Goal: Transaction & Acquisition: Purchase product/service

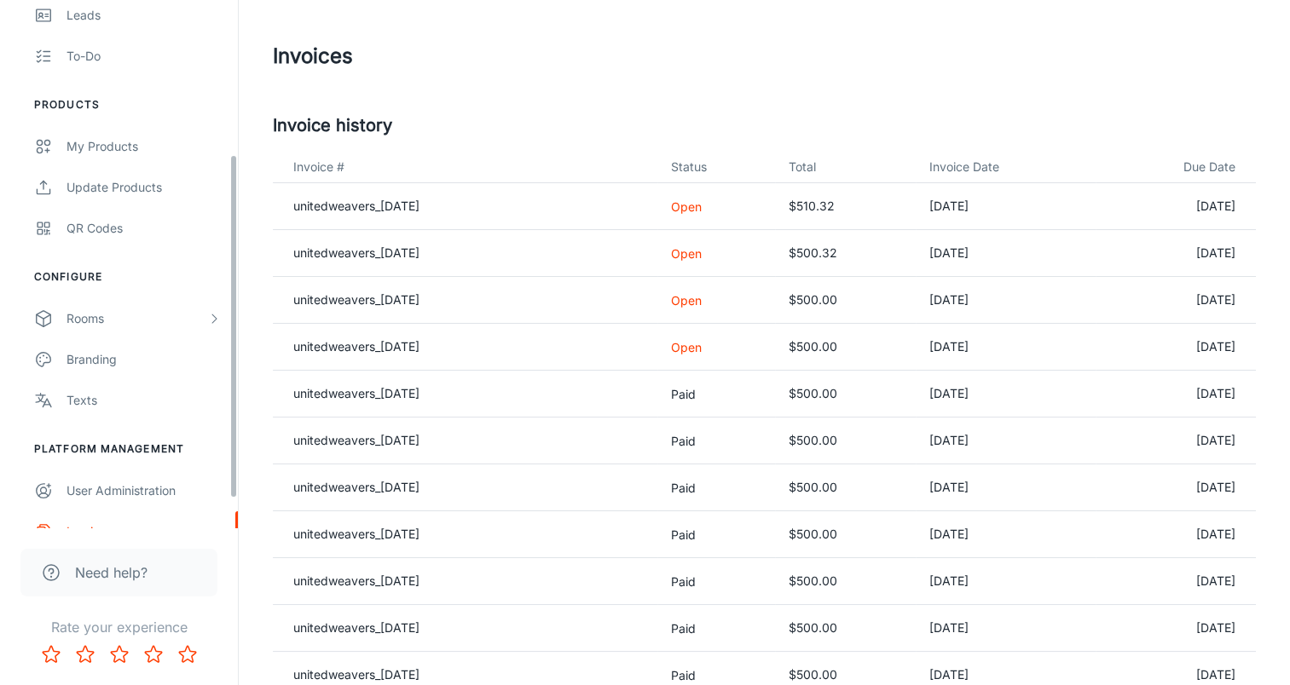
scroll to position [280, 0]
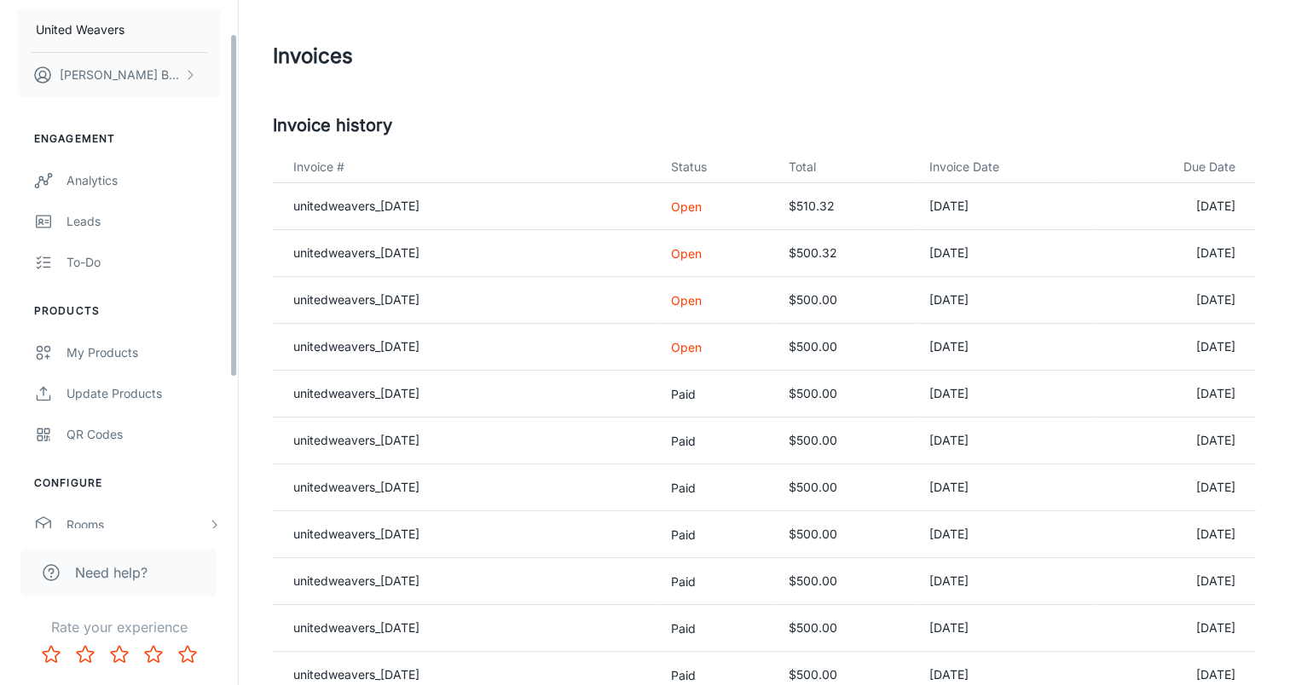
drag, startPoint x: 236, startPoint y: 209, endPoint x: 227, endPoint y: 120, distance: 89.1
click at [227, 120] on div "United Weavers [PERSON_NAME] Engagement Analytics Leads To-do Products My Produ…" at bounding box center [119, 264] width 238 height 528
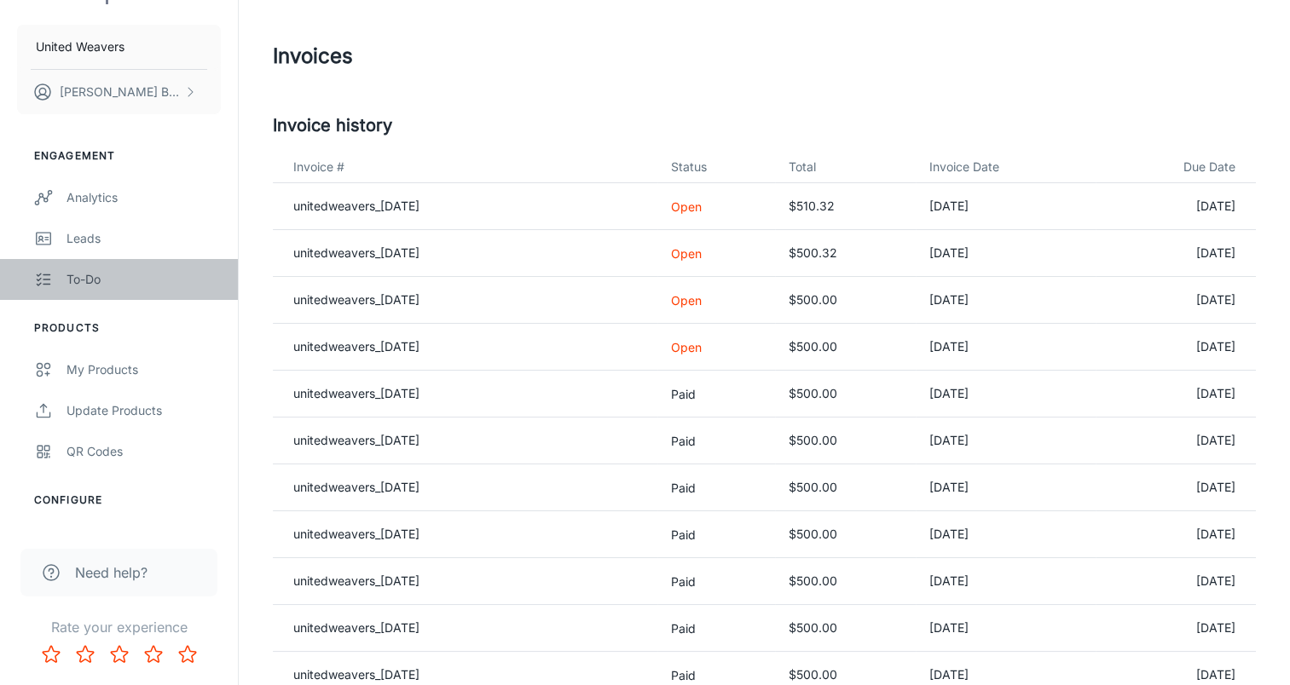
click at [83, 274] on div "To-do" at bounding box center [143, 279] width 154 height 19
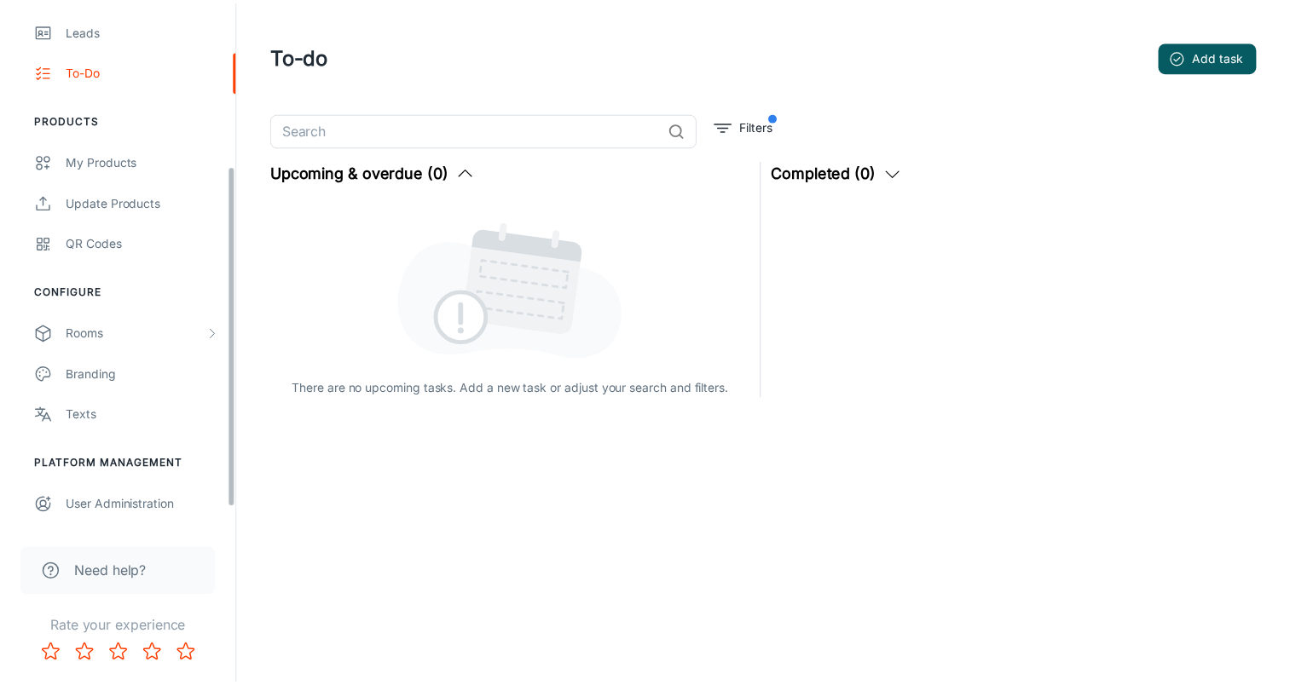
scroll to position [280, 0]
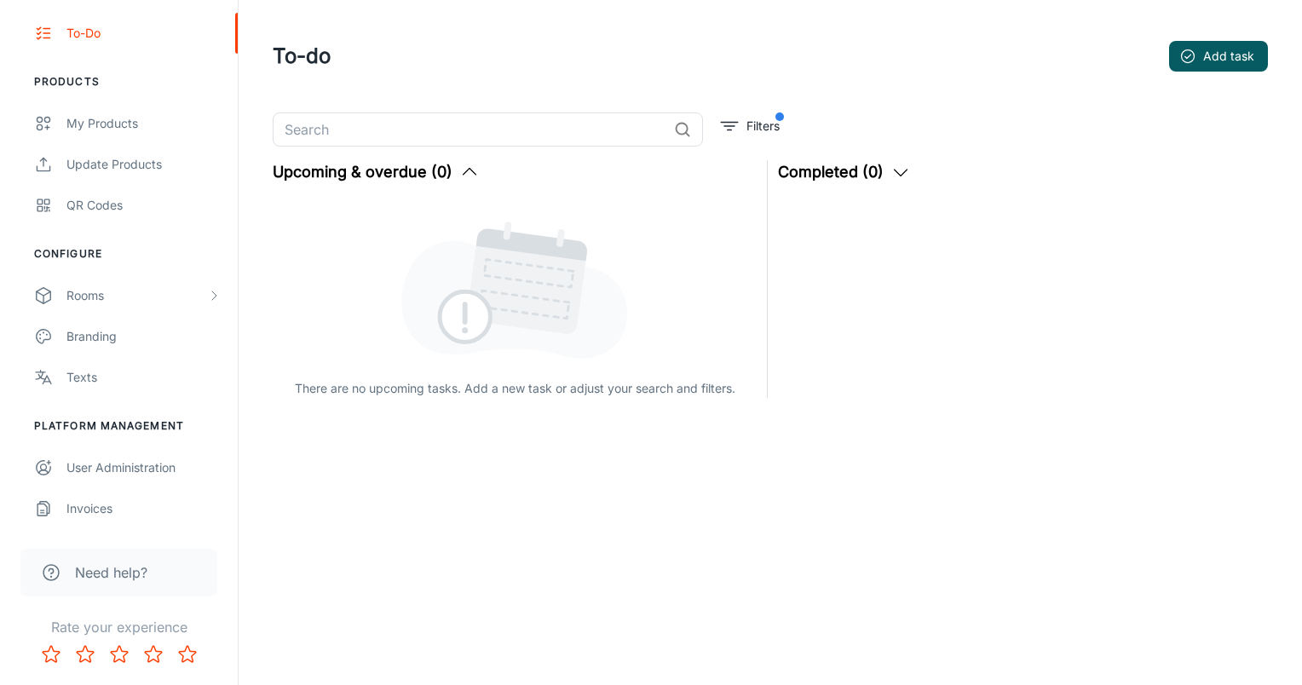
drag, startPoint x: 235, startPoint y: 315, endPoint x: 180, endPoint y: 532, distance: 223.5
click at [224, 541] on div "United Weavers Anthony Bridges Engagement Analytics Leads To-do Products My Pro…" at bounding box center [119, 342] width 239 height 685
click at [101, 508] on div "Invoices" at bounding box center [143, 508] width 154 height 19
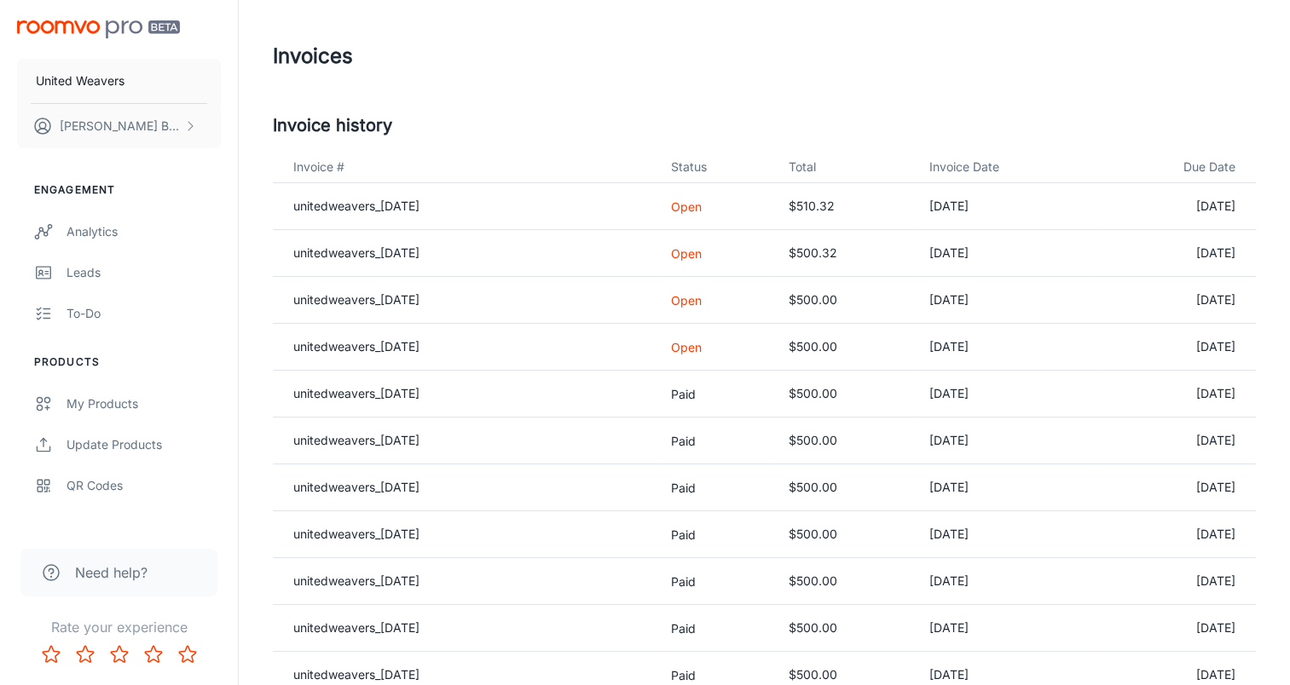
click at [705, 344] on p "Open" at bounding box center [715, 347] width 89 height 18
click at [703, 348] on p "Open" at bounding box center [715, 347] width 89 height 18
click at [378, 346] on link "unitedweavers_[DATE]" at bounding box center [356, 346] width 126 height 14
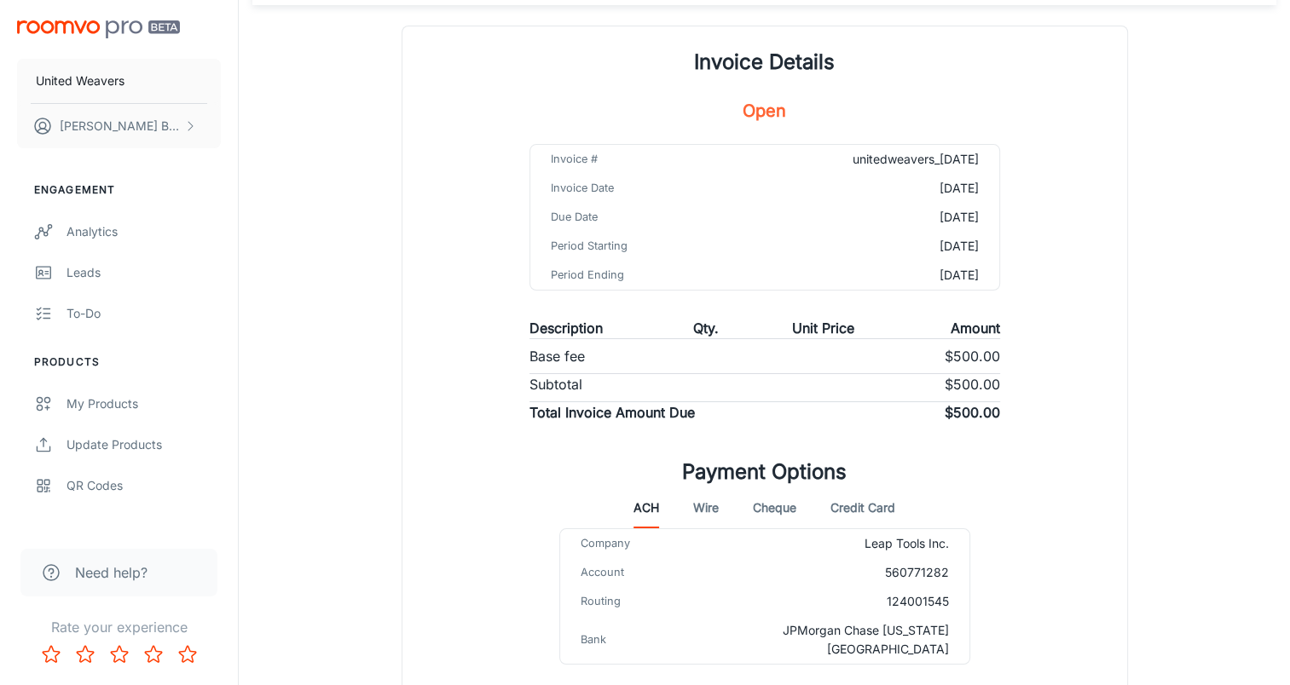
scroll to position [113, 0]
click at [852, 498] on button "Credit Card" at bounding box center [862, 505] width 65 height 41
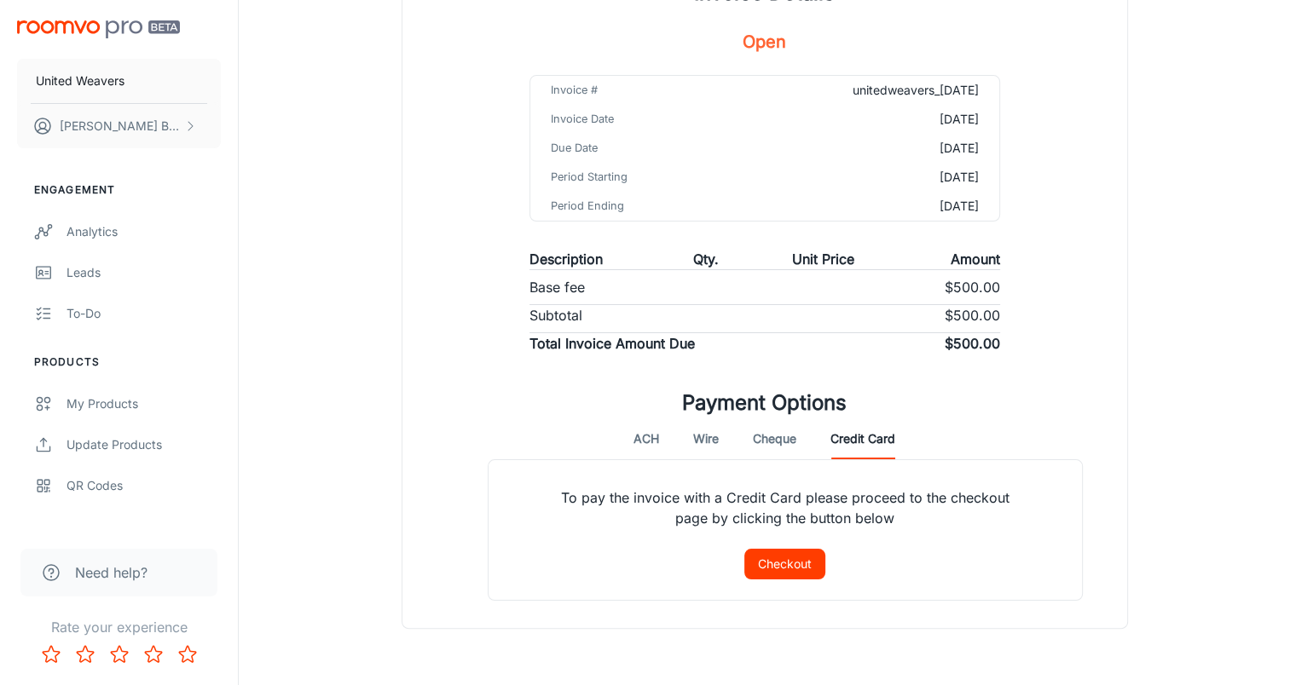
scroll to position [181, 0]
click at [777, 563] on button "Checkout" at bounding box center [784, 563] width 81 height 31
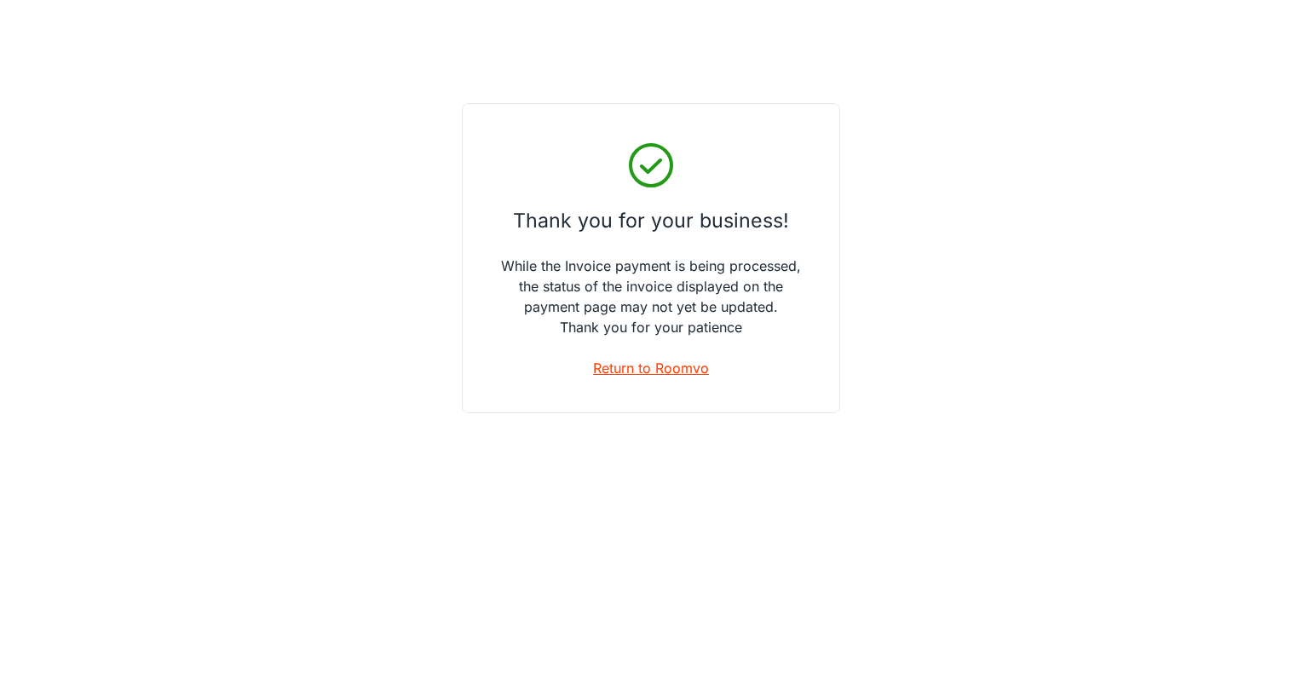
click at [615, 376] on link "Return to Roomvo" at bounding box center [651, 368] width 116 height 20
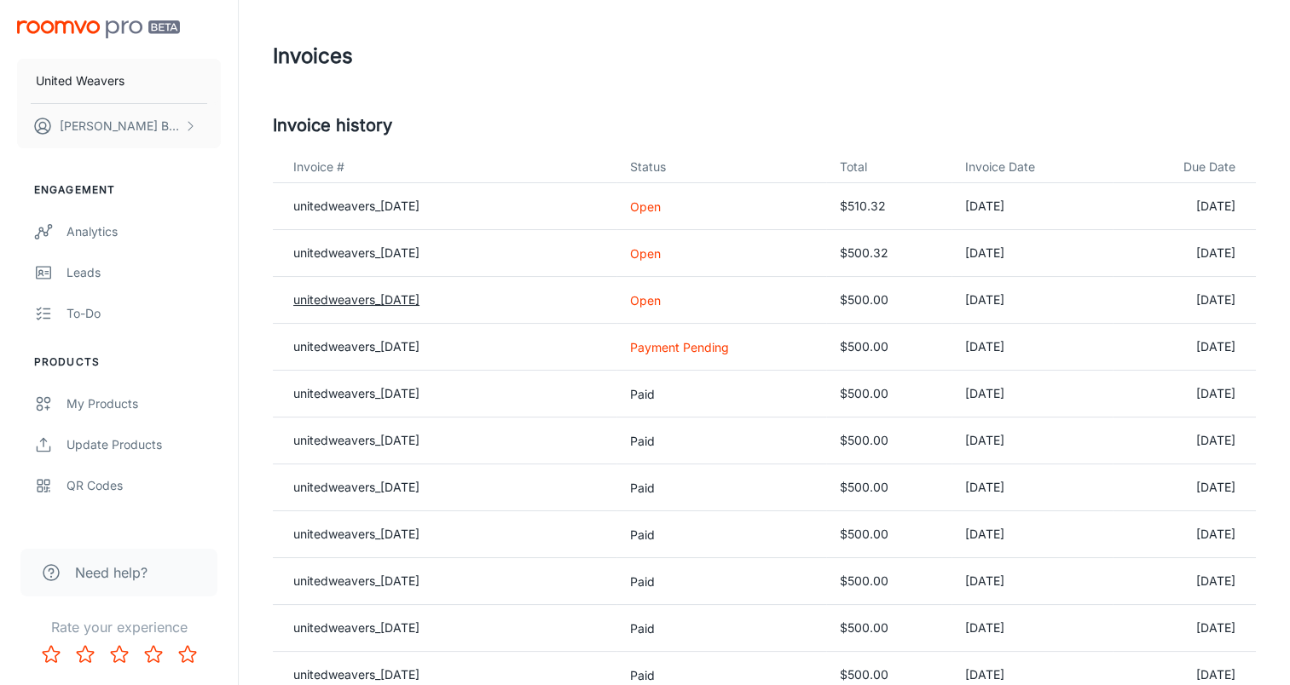
click at [410, 293] on link "unitedweavers_[DATE]" at bounding box center [356, 299] width 126 height 14
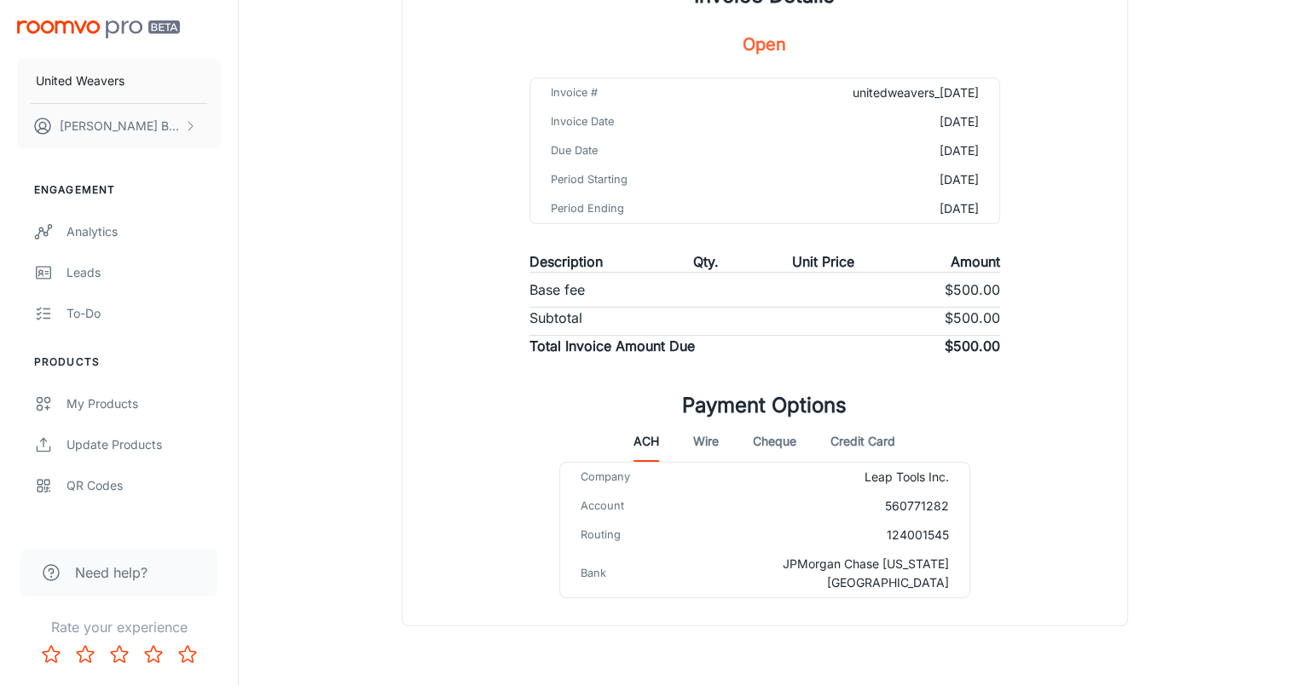
scroll to position [207, 0]
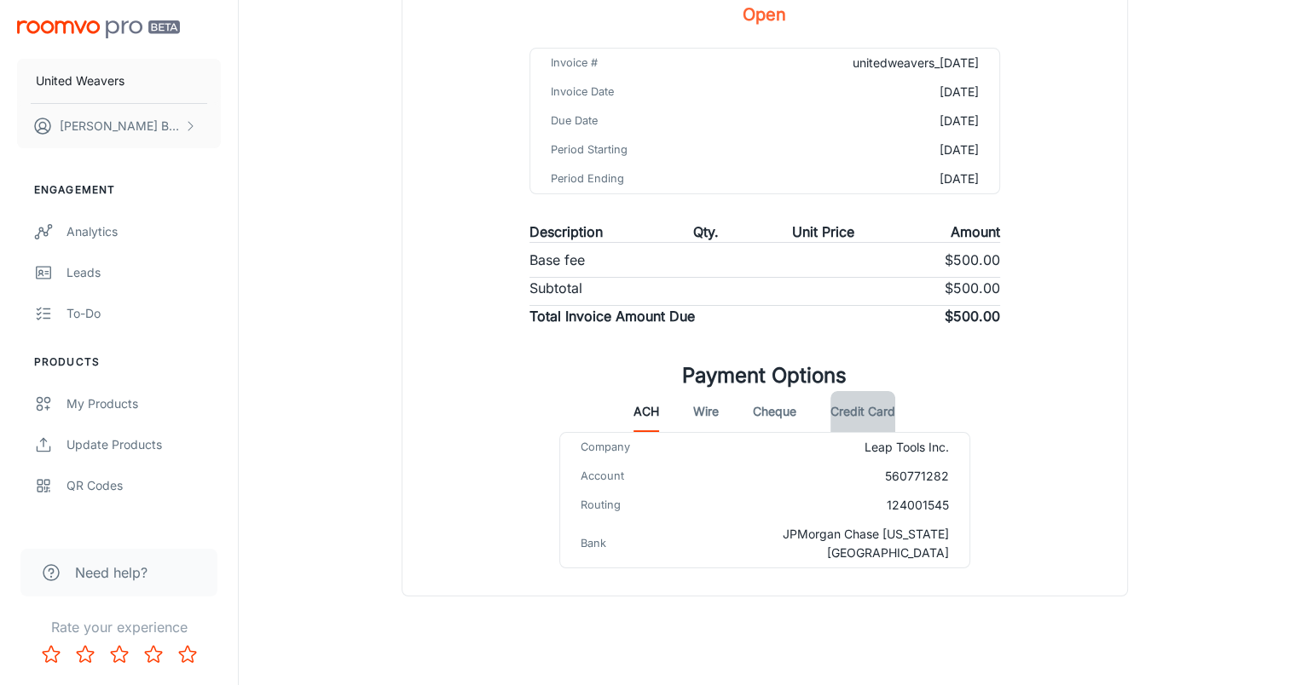
click at [875, 408] on button "Credit Card" at bounding box center [862, 411] width 65 height 41
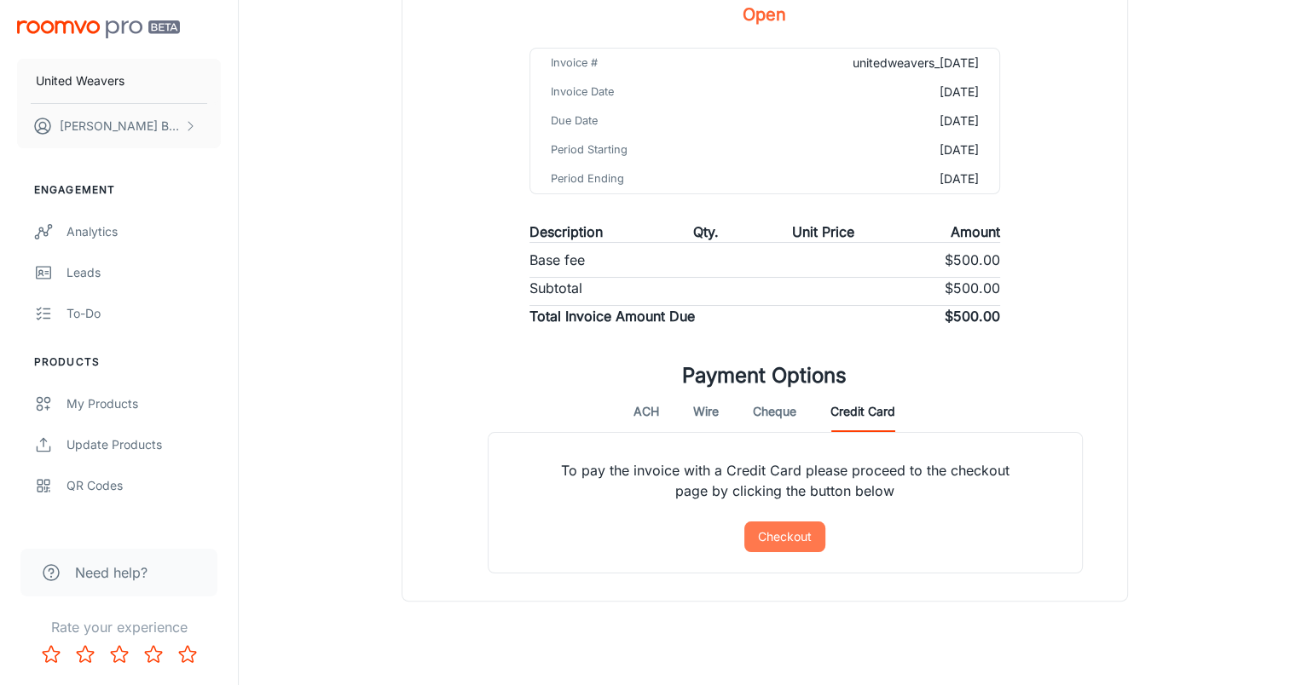
click at [792, 539] on button "Checkout" at bounding box center [784, 537] width 81 height 31
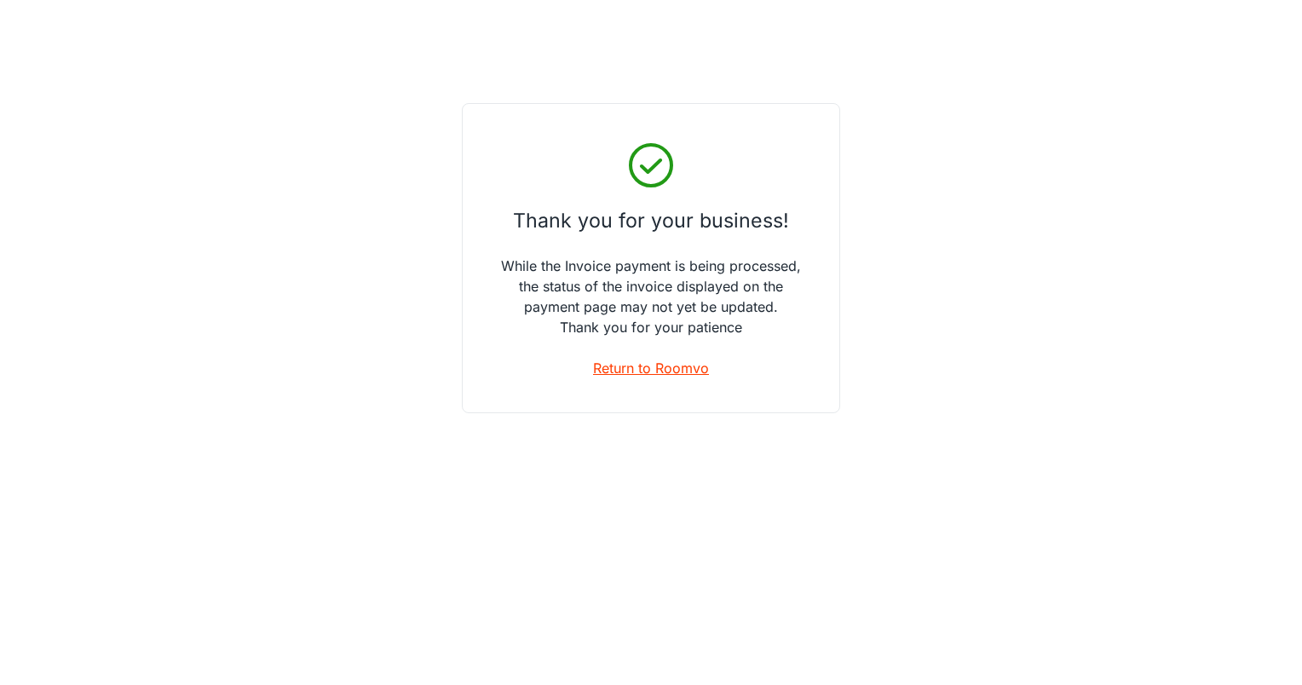
click at [663, 368] on link "Return to Roomvo" at bounding box center [651, 368] width 116 height 20
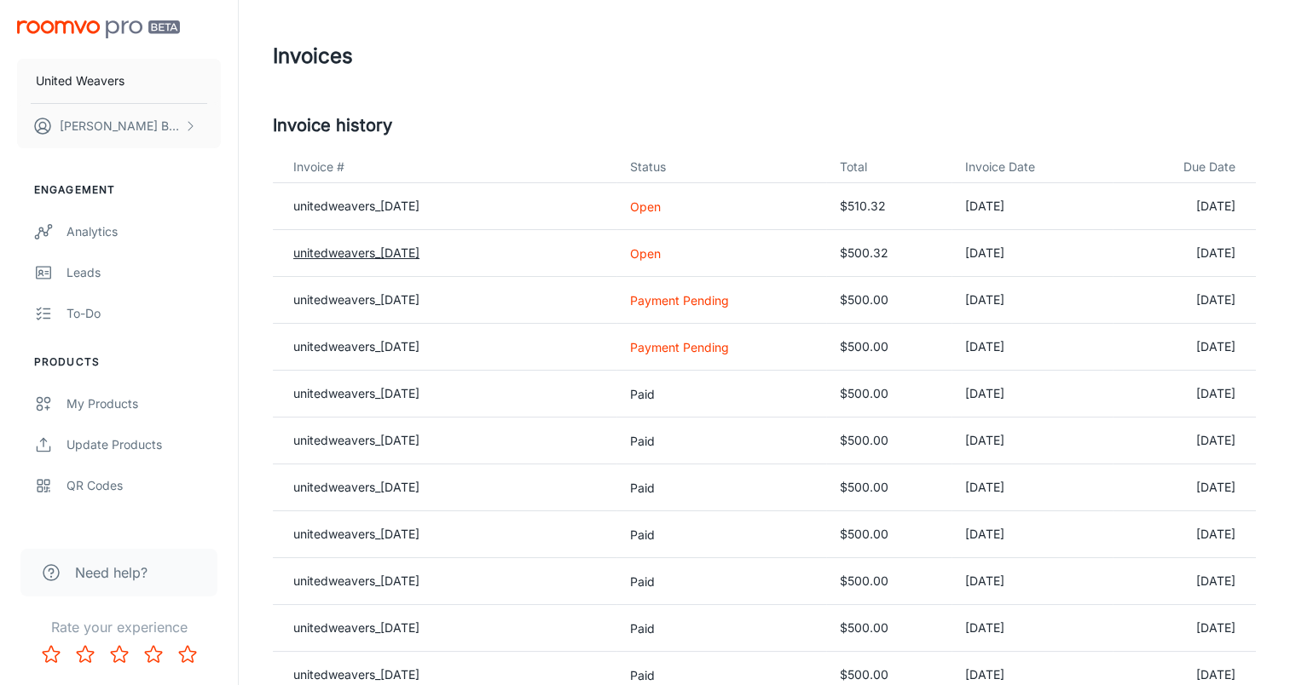
click at [407, 258] on link "unitedweavers_[DATE]" at bounding box center [356, 252] width 126 height 14
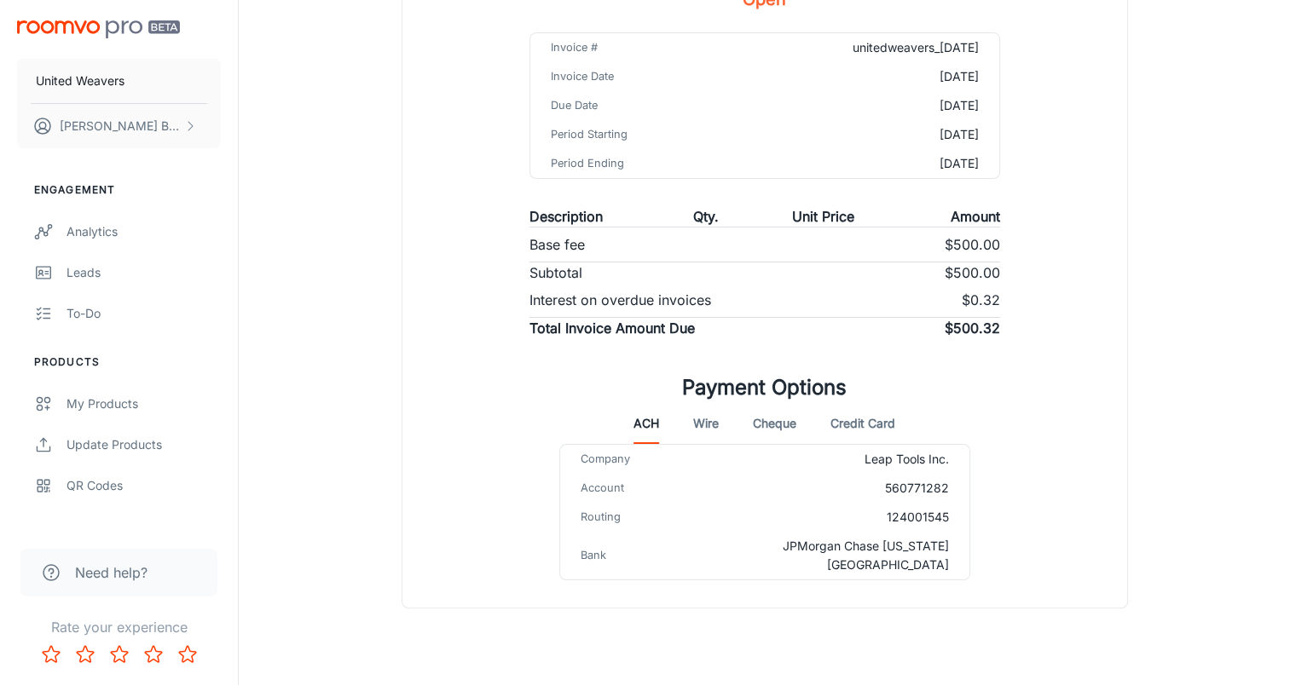
scroll to position [223, 0]
click at [856, 423] on button "Credit Card" at bounding box center [862, 422] width 65 height 41
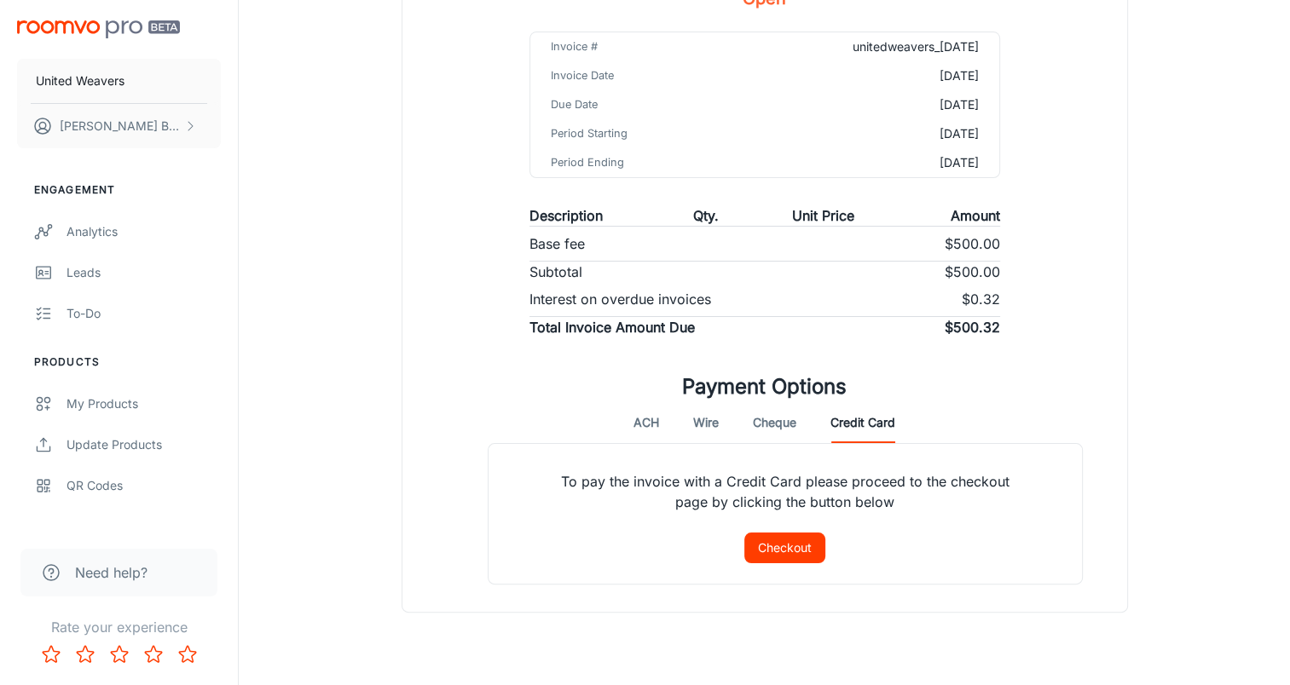
click at [780, 545] on button "Checkout" at bounding box center [784, 548] width 81 height 31
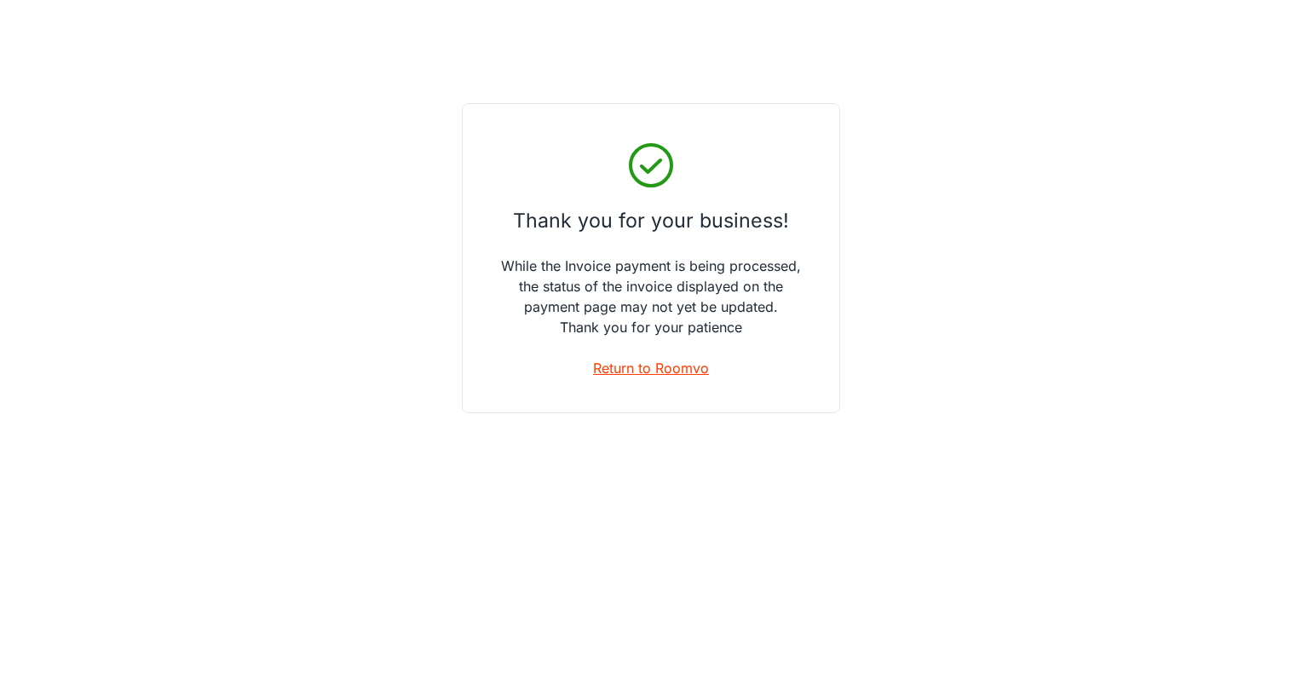
click at [672, 368] on link "Return to Roomvo" at bounding box center [651, 368] width 116 height 20
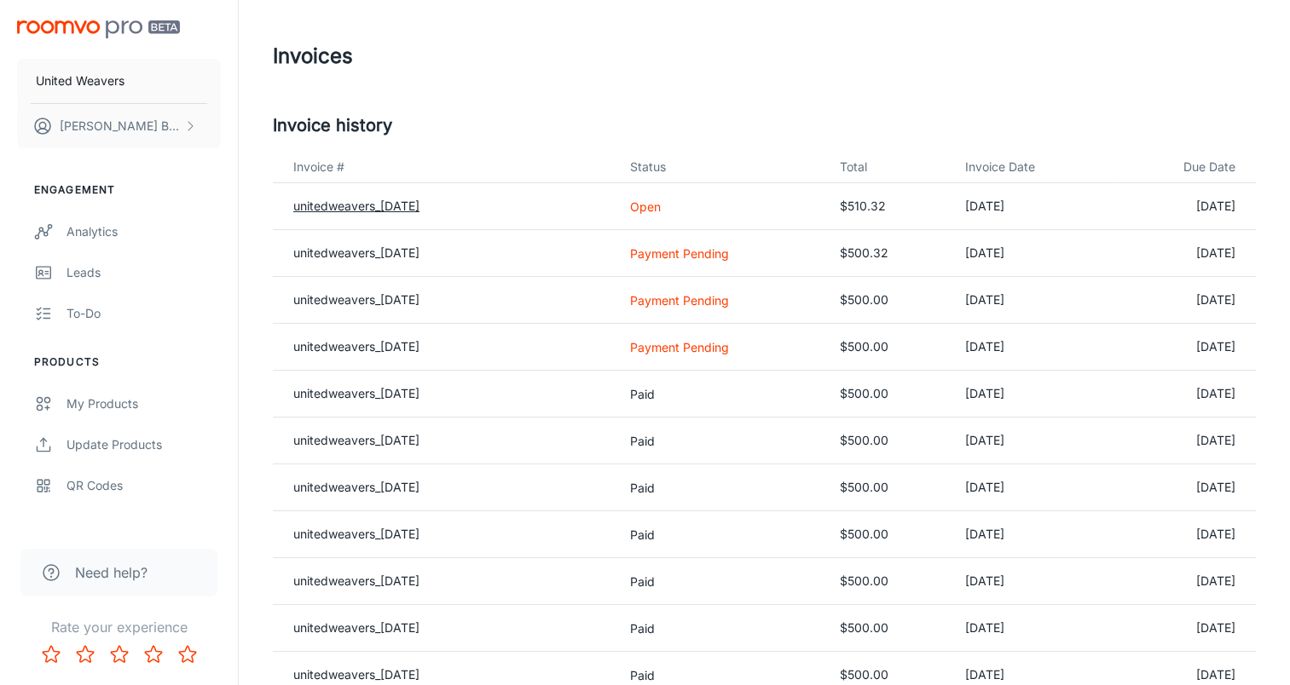
click at [413, 207] on link "unitedweavers_[DATE]" at bounding box center [356, 206] width 126 height 14
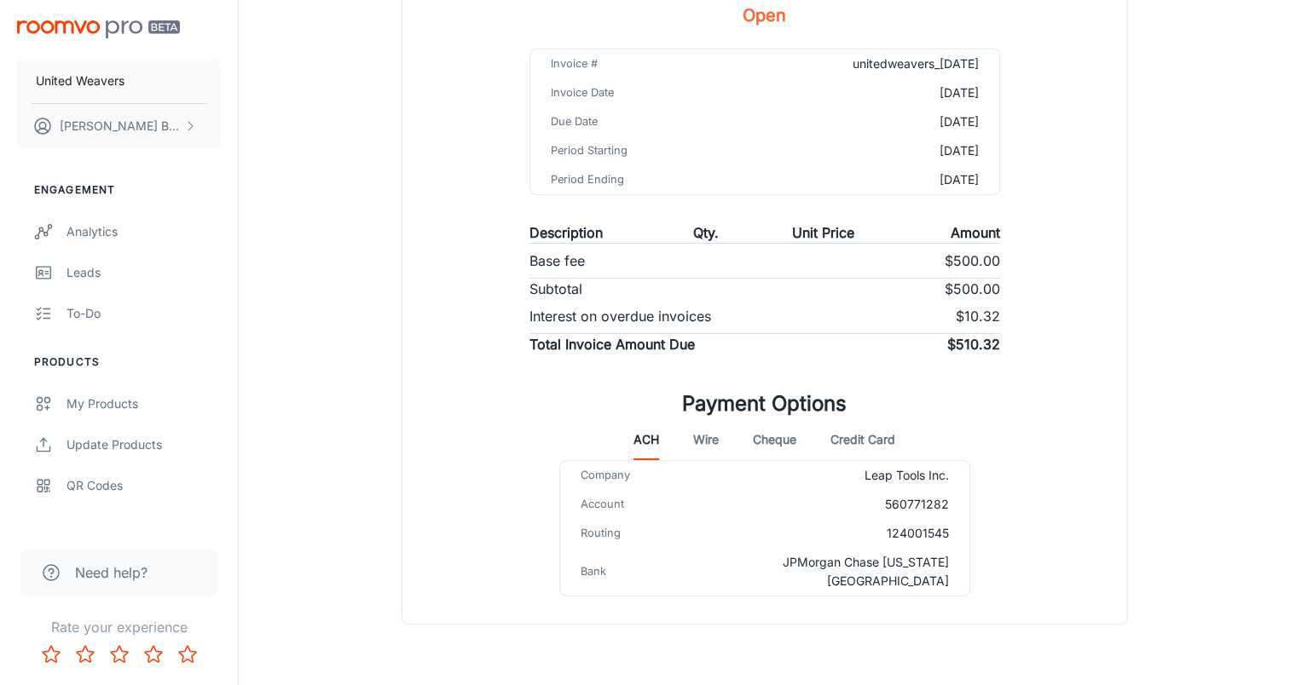
scroll to position [208, 0]
click at [845, 436] on button "Credit Card" at bounding box center [862, 438] width 65 height 41
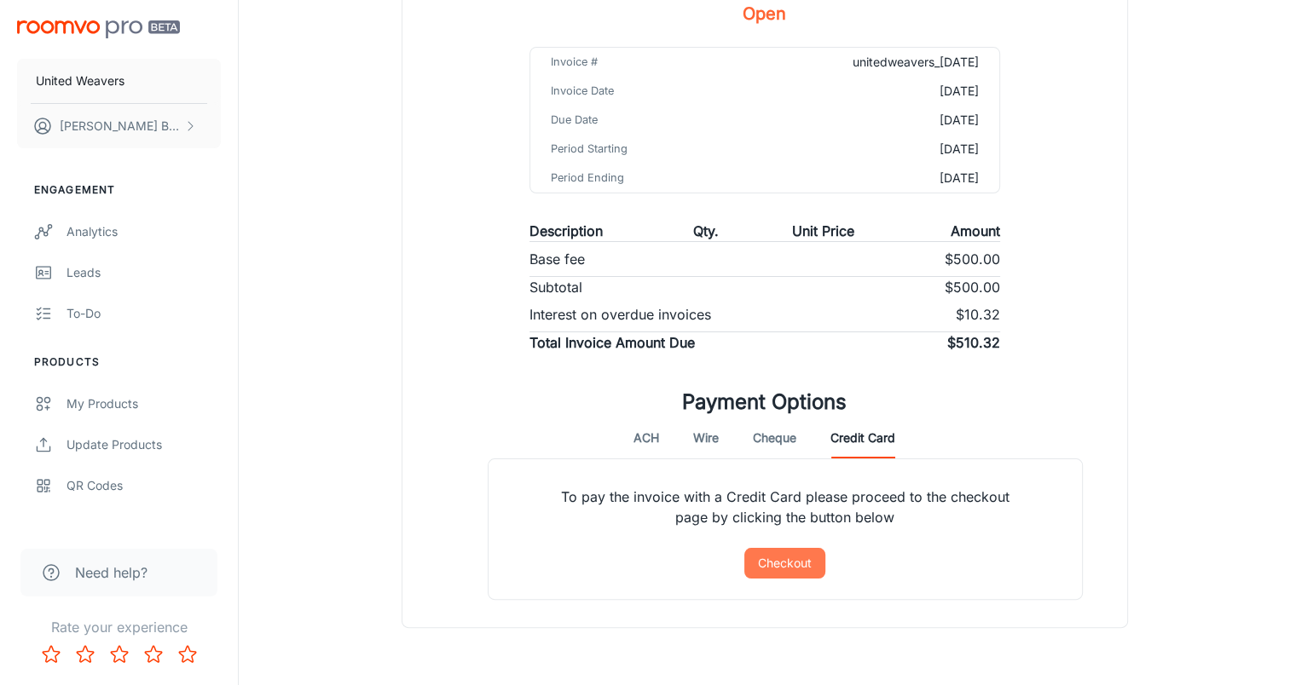
click at [788, 556] on button "Checkout" at bounding box center [784, 563] width 81 height 31
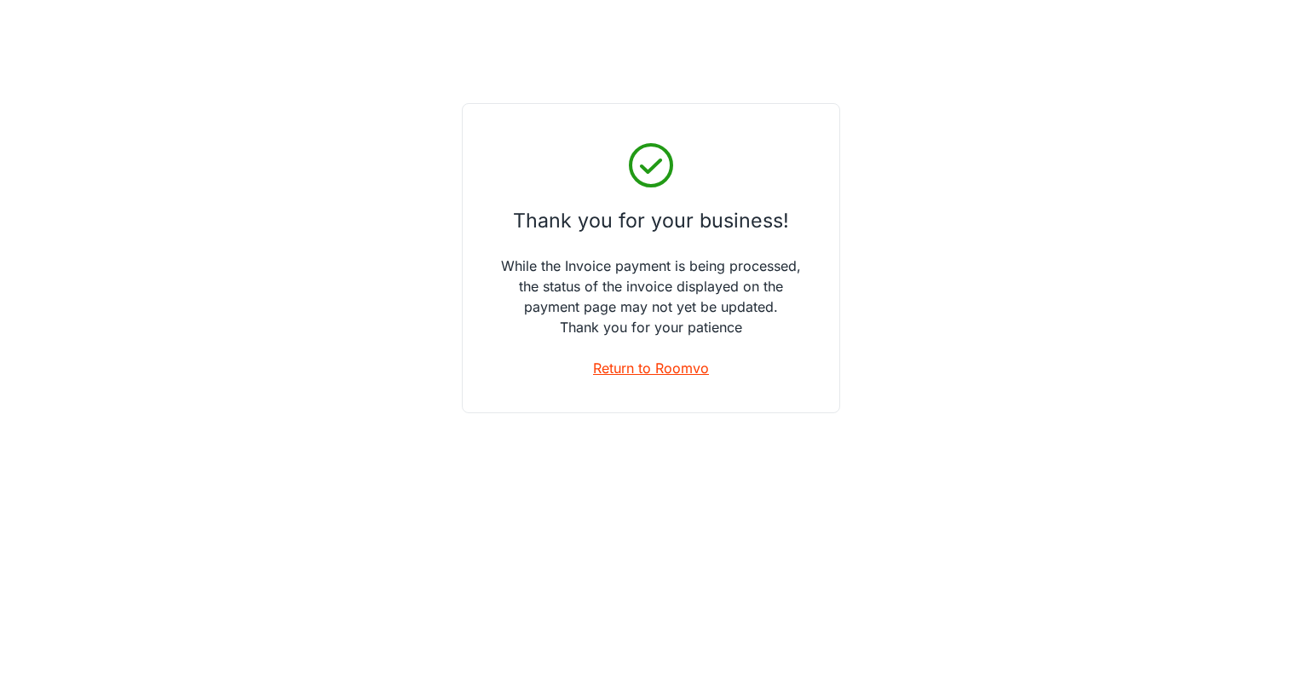
click at [665, 366] on link "Return to Roomvo" at bounding box center [651, 368] width 116 height 20
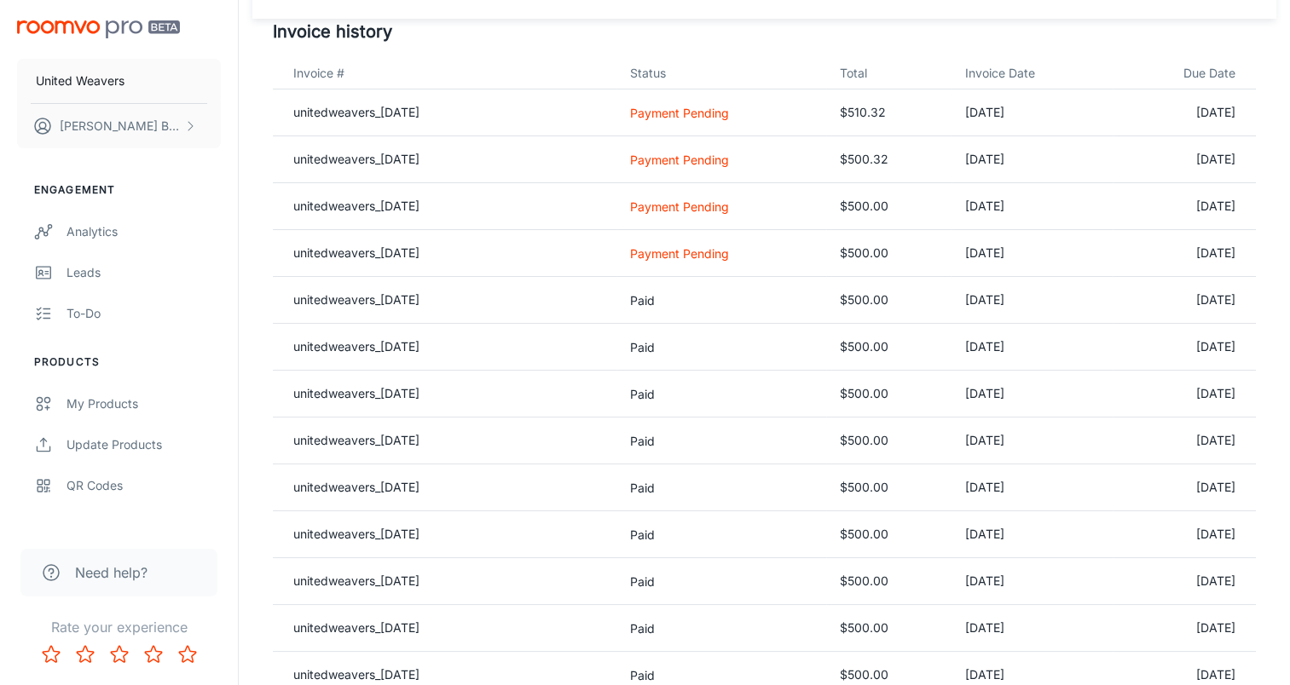
scroll to position [146, 0]
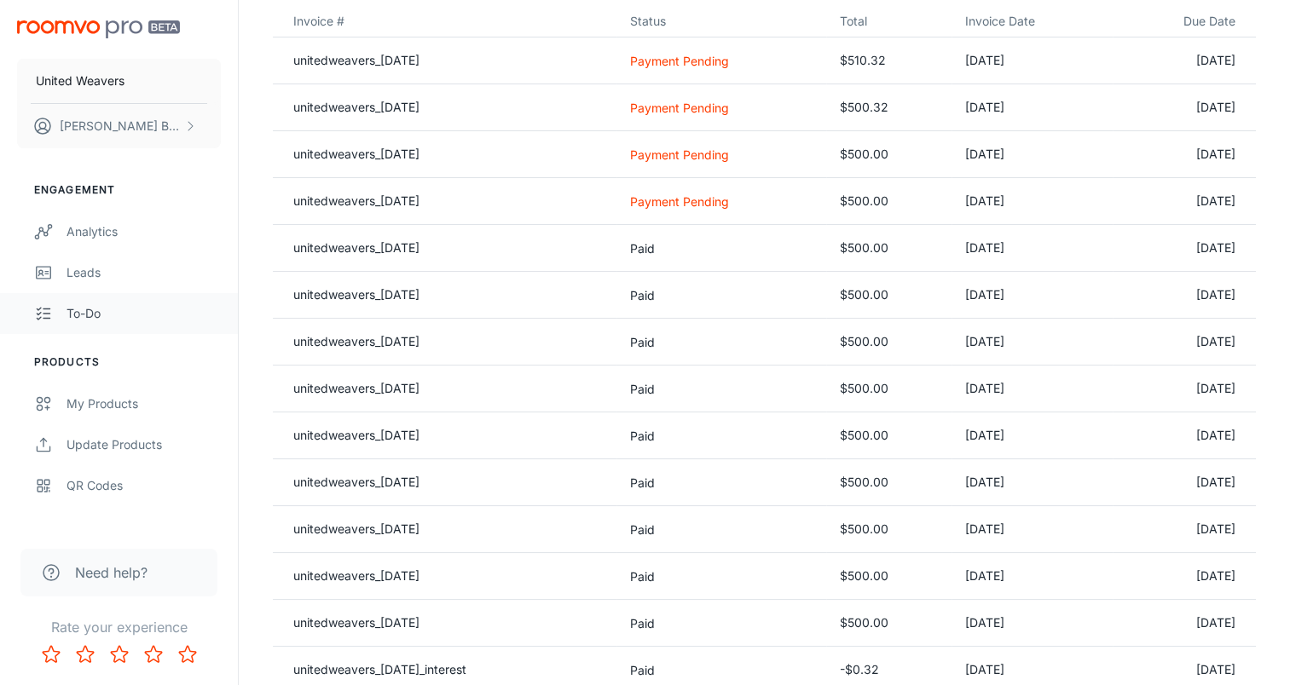
click at [89, 317] on div "To-do" at bounding box center [143, 313] width 154 height 19
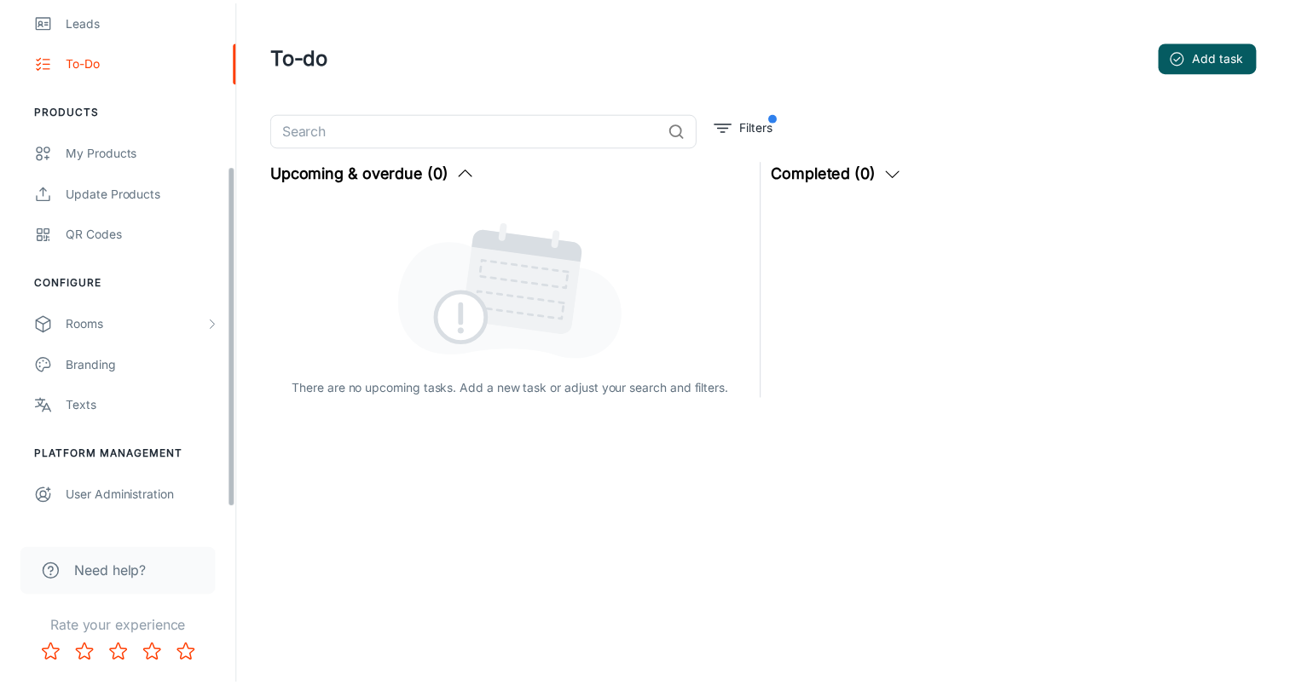
scroll to position [280, 0]
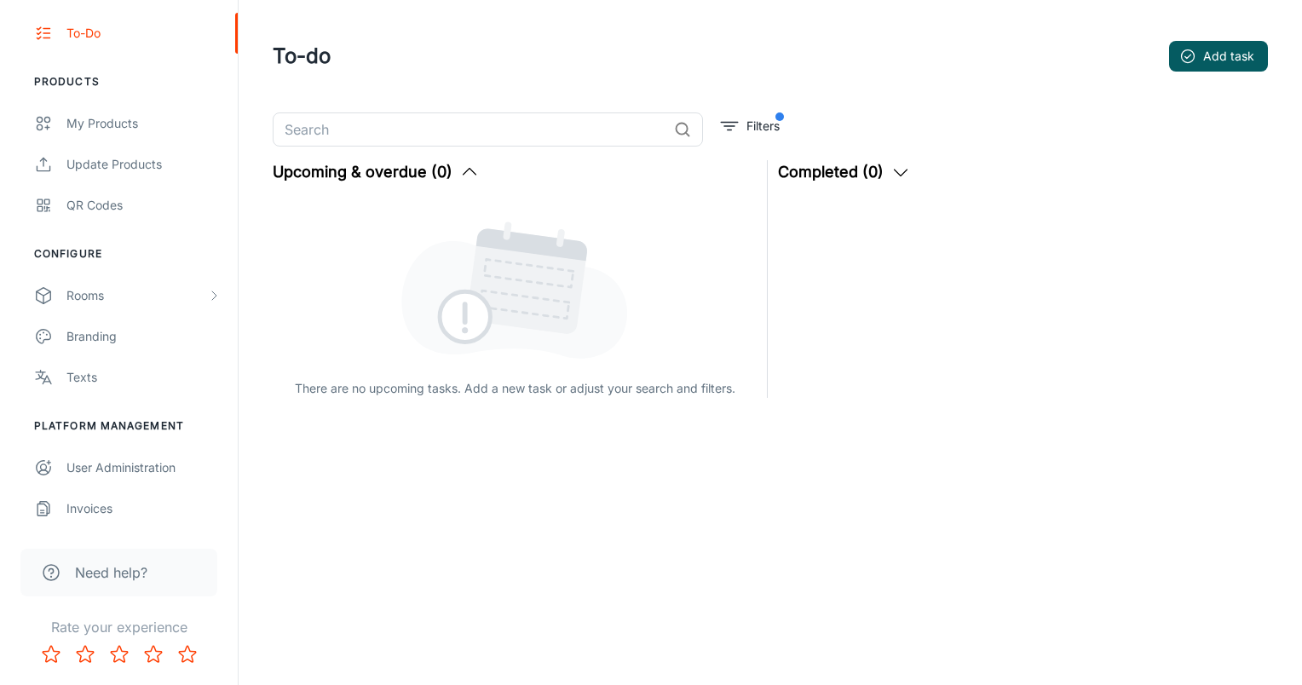
drag, startPoint x: 235, startPoint y: 309, endPoint x: 218, endPoint y: 528, distance: 220.6
click at [218, 528] on div "United Weavers [PERSON_NAME] Engagement Analytics Leads To-do Products My Produ…" at bounding box center [119, 342] width 239 height 685
click at [127, 471] on div "User Administration" at bounding box center [143, 468] width 154 height 19
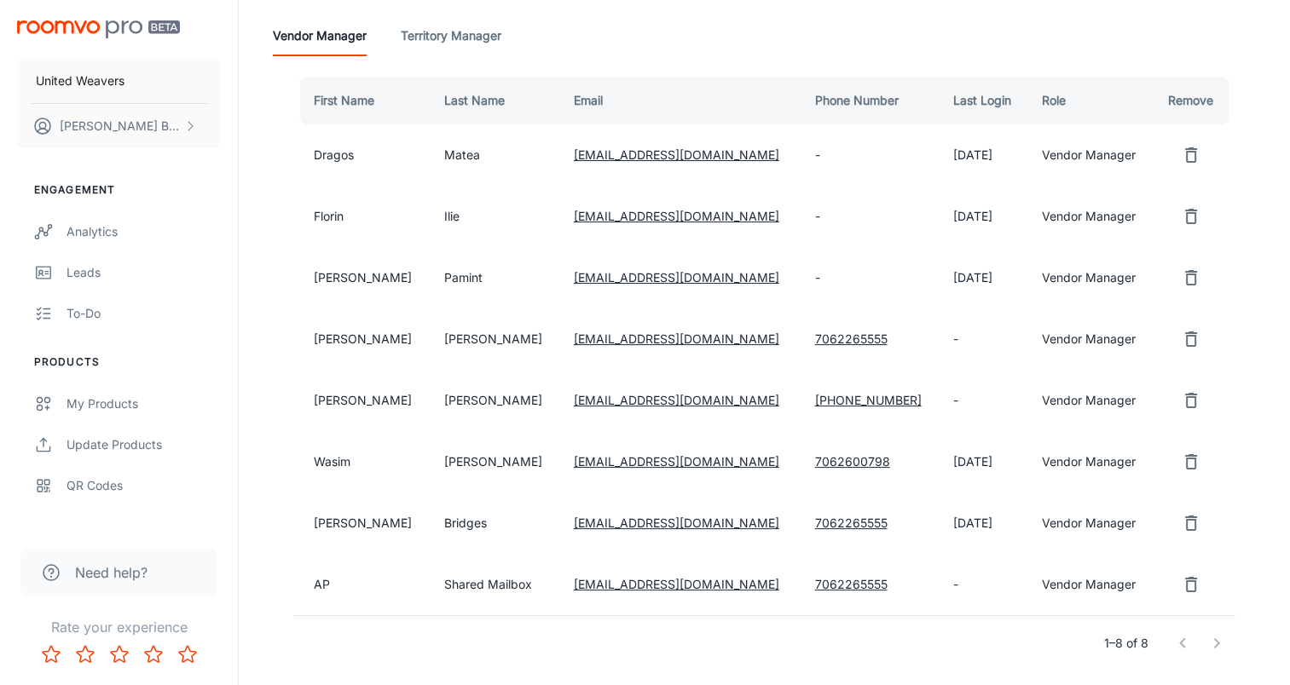
scroll to position [175, 0]
click at [1187, 402] on icon "remove user" at bounding box center [1190, 400] width 20 height 20
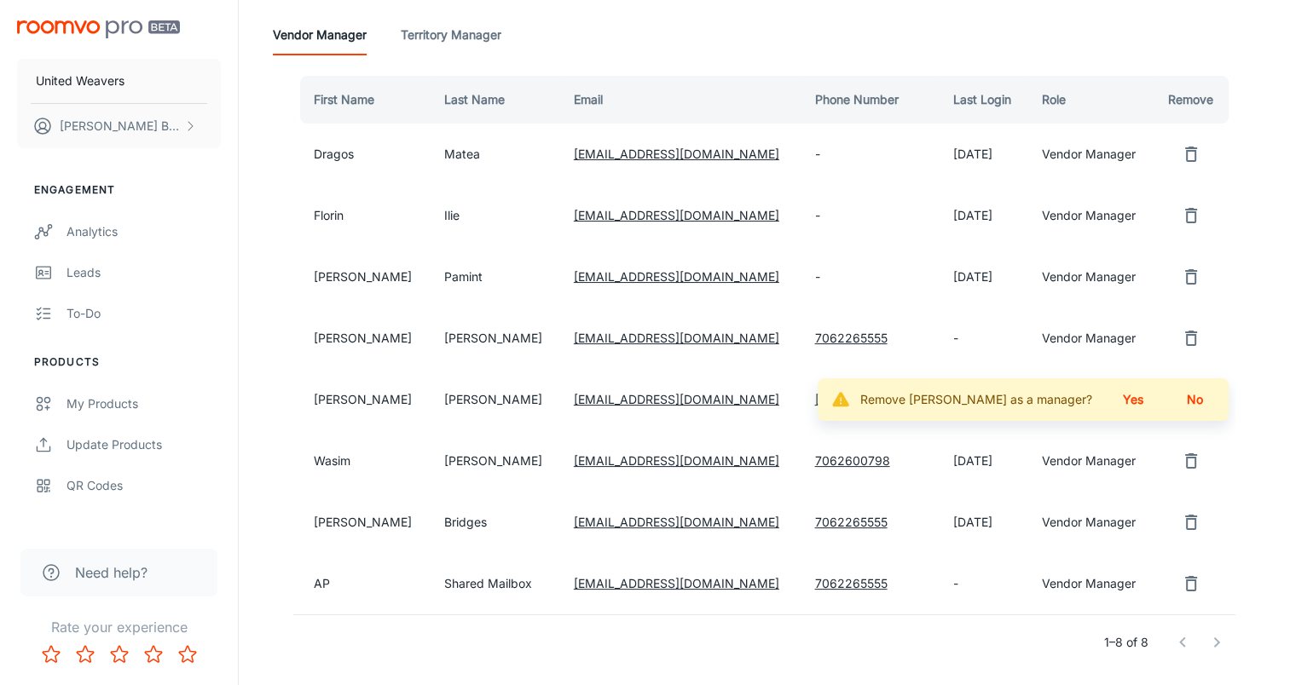
click at [1139, 400] on button "Yes" at bounding box center [1132, 399] width 55 height 31
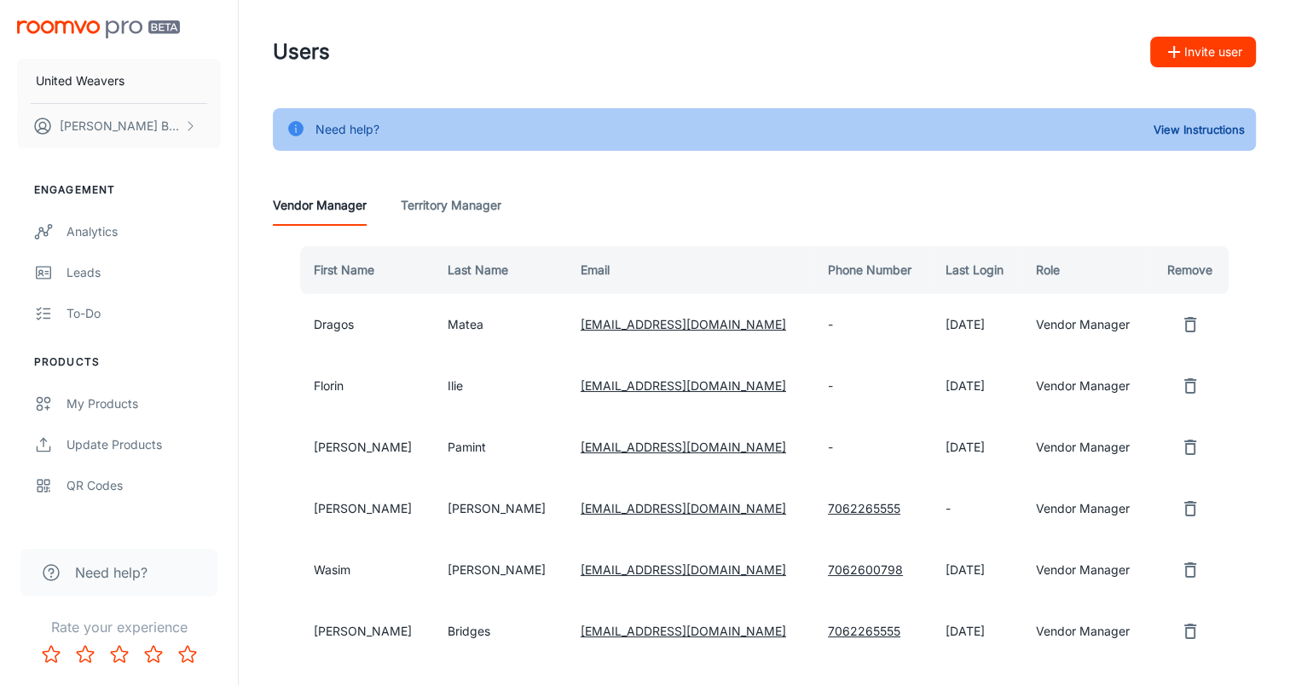
scroll to position [0, 0]
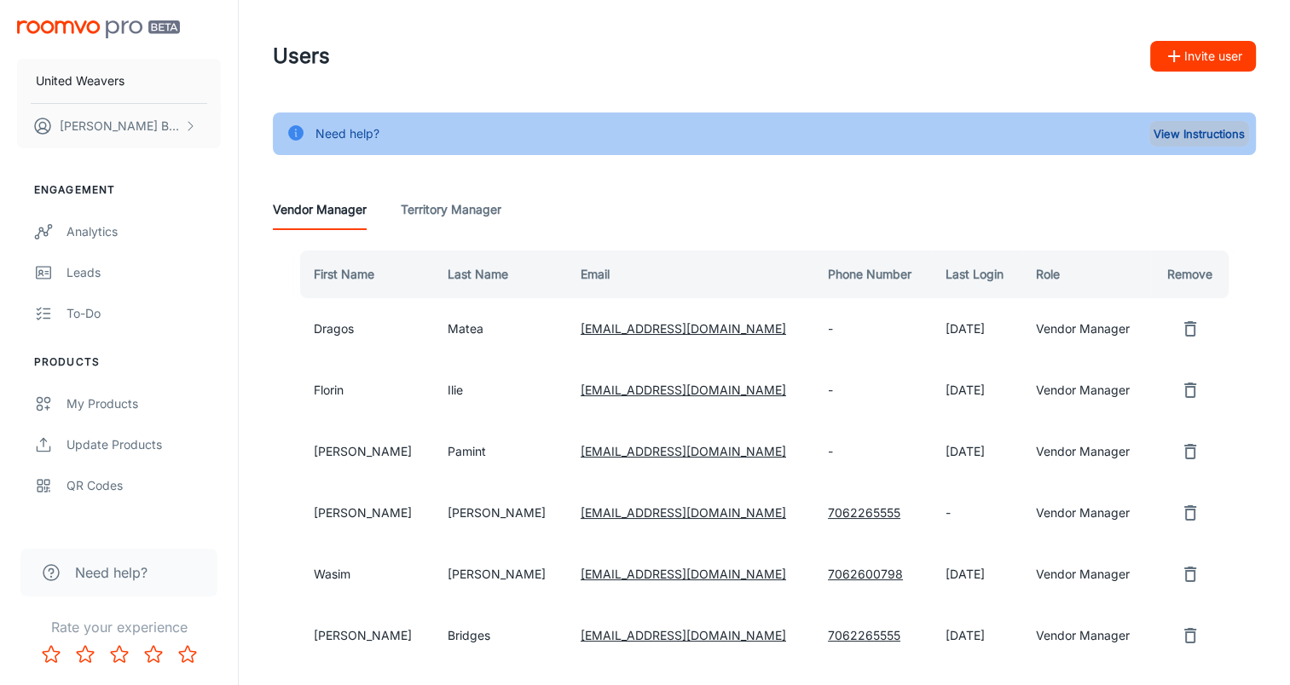
click at [1170, 132] on button "View Instructions" at bounding box center [1199, 134] width 100 height 26
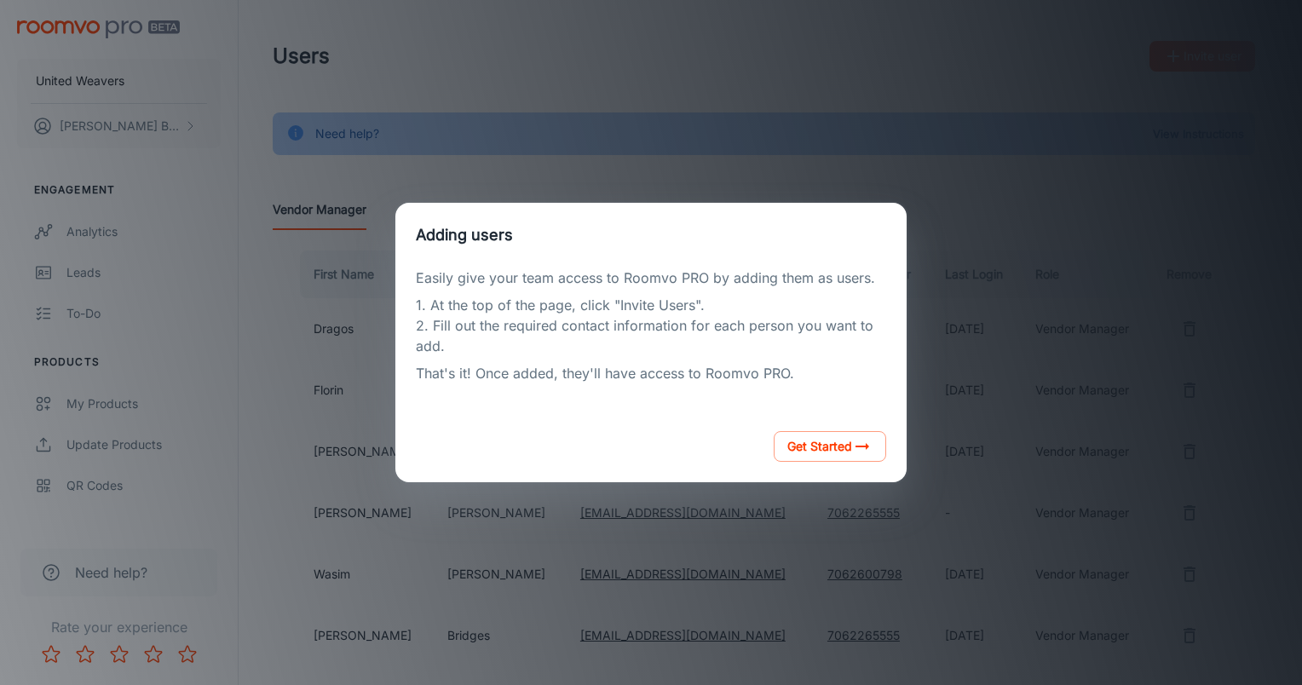
click at [940, 227] on div "Adding users Easily give your team access to Roomvo PRO by adding them as users…" at bounding box center [650, 342] width 1261 height 644
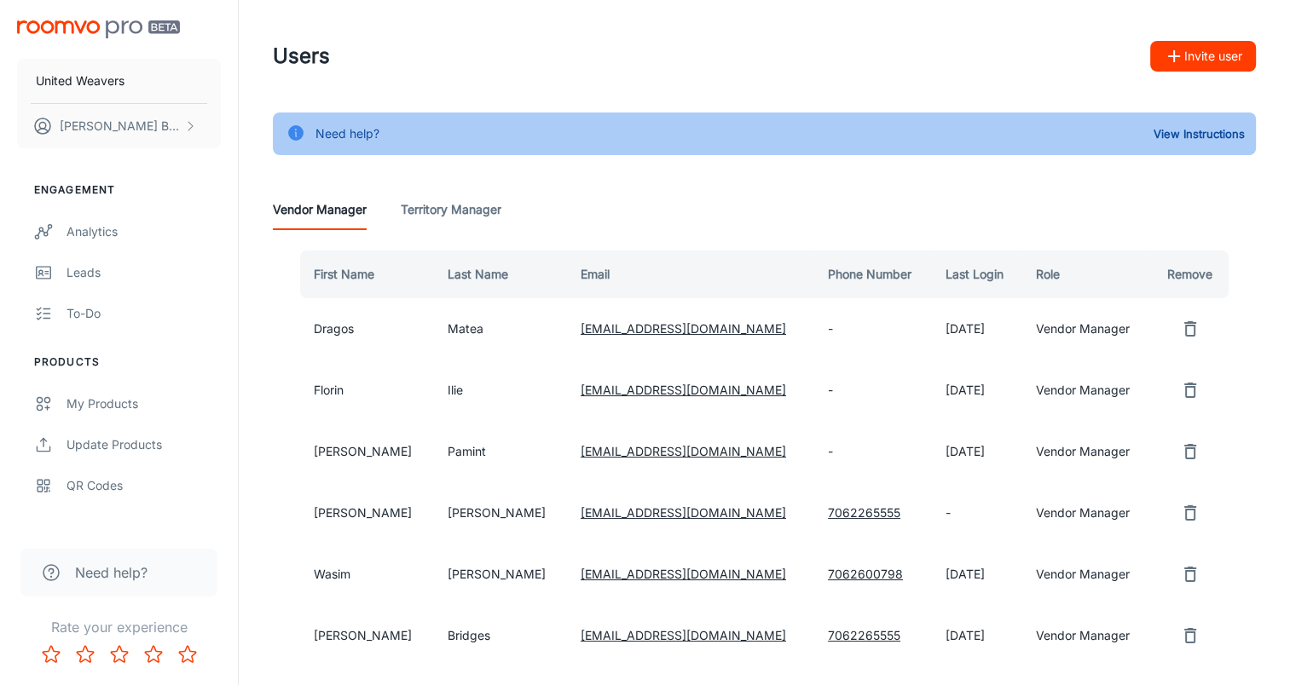
click at [441, 212] on Manager "Territory Manager" at bounding box center [451, 209] width 101 height 41
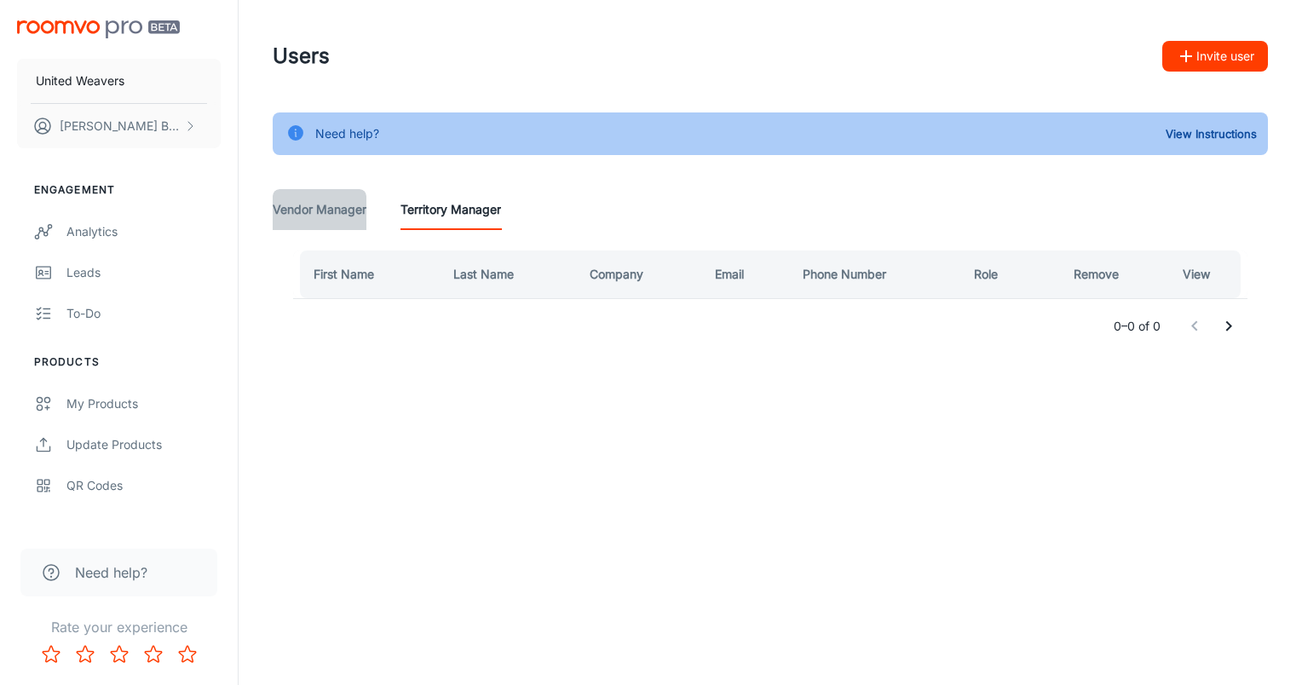
click at [315, 213] on Manager "Vendor Manager" at bounding box center [320, 209] width 94 height 41
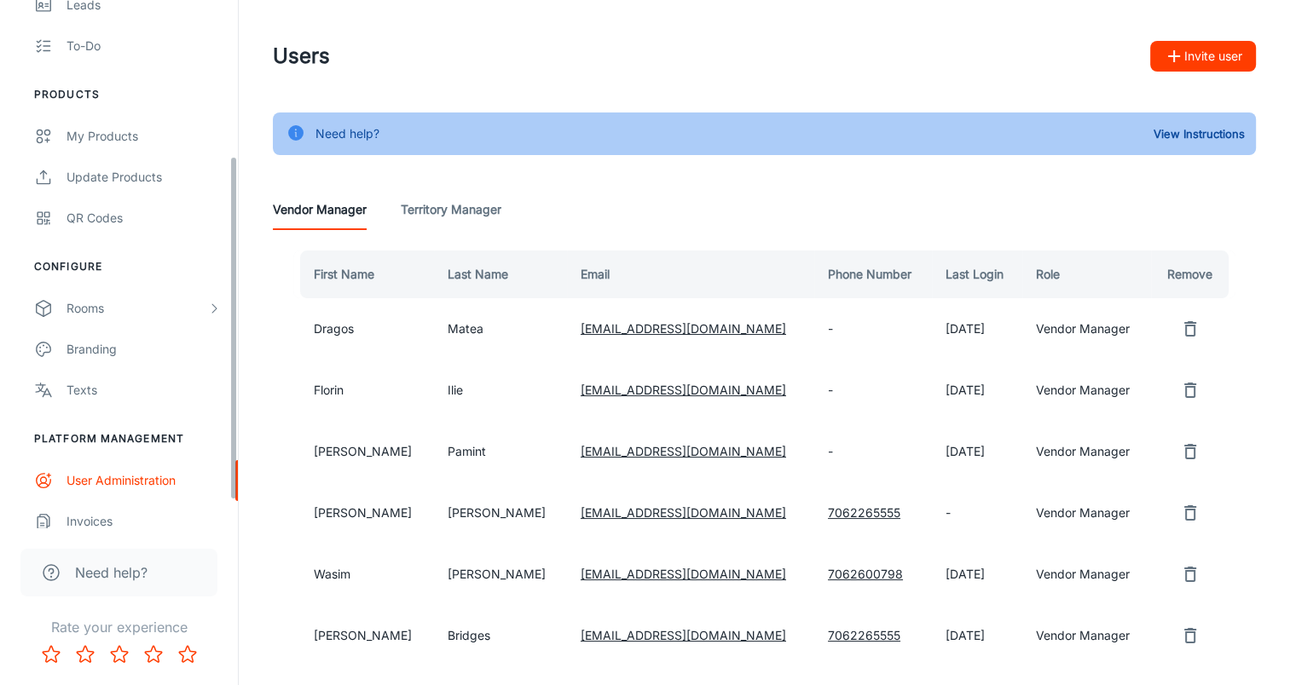
scroll to position [280, 0]
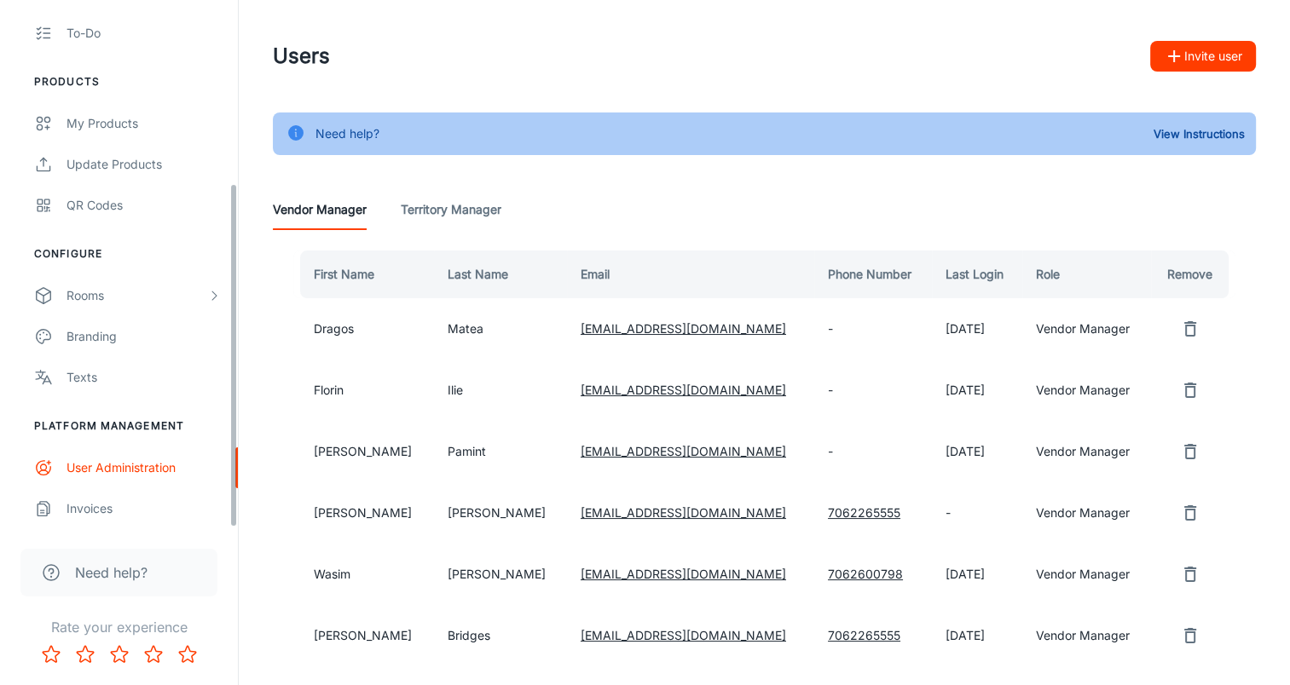
drag, startPoint x: 231, startPoint y: 147, endPoint x: 217, endPoint y: 392, distance: 245.8
click at [217, 392] on div "United Weavers [PERSON_NAME] Engagement Analytics Leads To-do Products My Produ…" at bounding box center [119, 264] width 238 height 528
click at [72, 376] on div "Texts" at bounding box center [143, 377] width 154 height 19
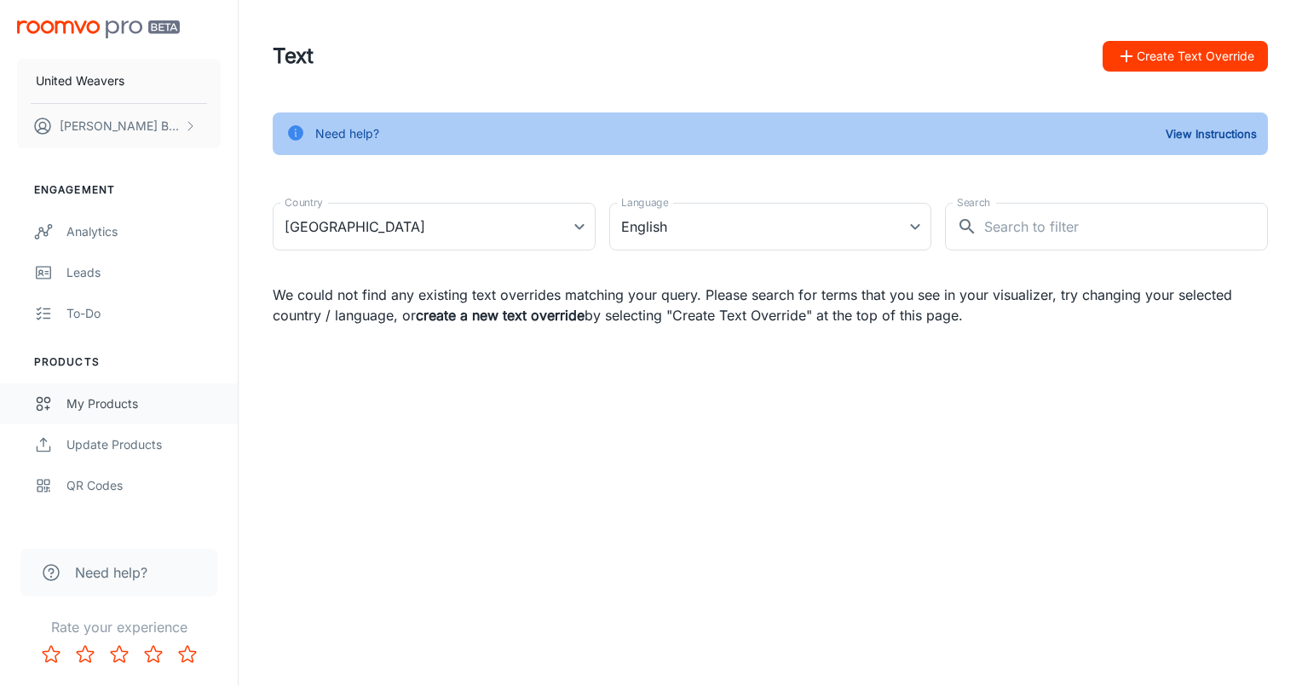
click at [83, 403] on div "My Products" at bounding box center [143, 404] width 154 height 19
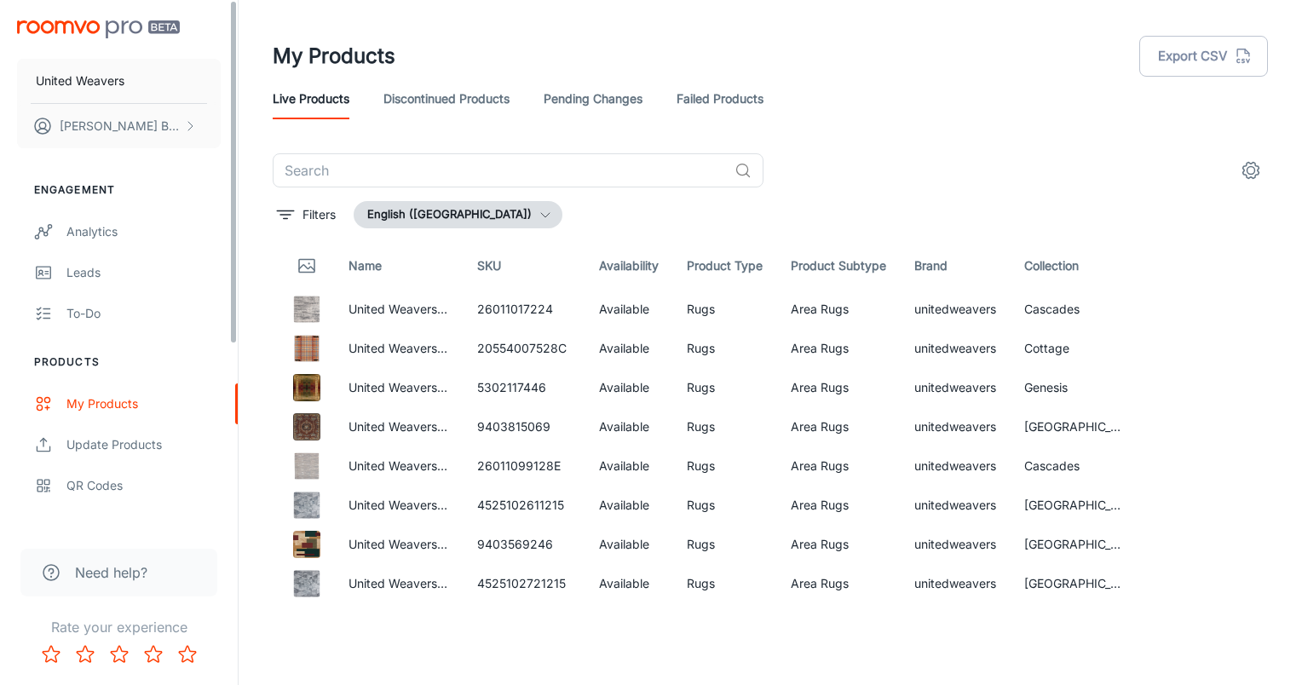
drag, startPoint x: 231, startPoint y: 187, endPoint x: 238, endPoint y: 147, distance: 39.8
click at [238, 147] on div "United Weavers [PERSON_NAME] Engagement Analytics Leads To-do Products My Produ…" at bounding box center [119, 342] width 239 height 685
click at [188, 128] on icon "scrollable content" at bounding box center [190, 126] width 14 height 14
click at [239, 127] on li "User Profile" at bounding box center [266, 125] width 91 height 29
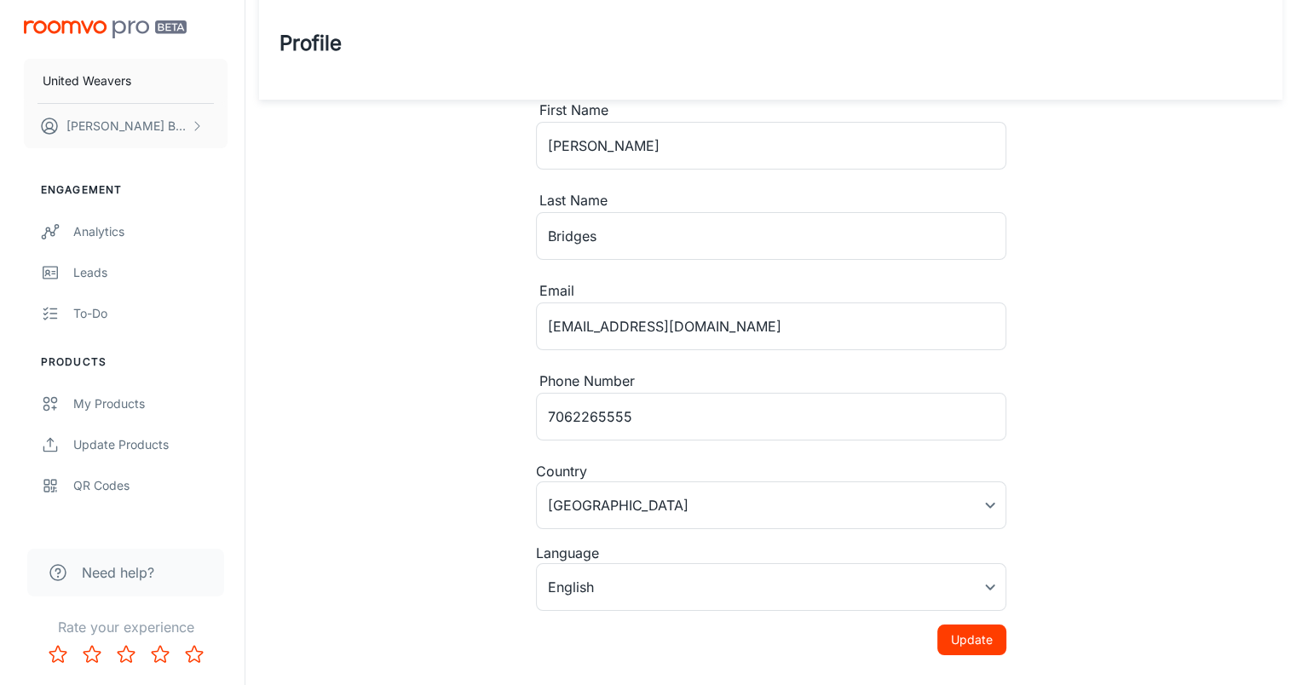
scroll to position [12, 0]
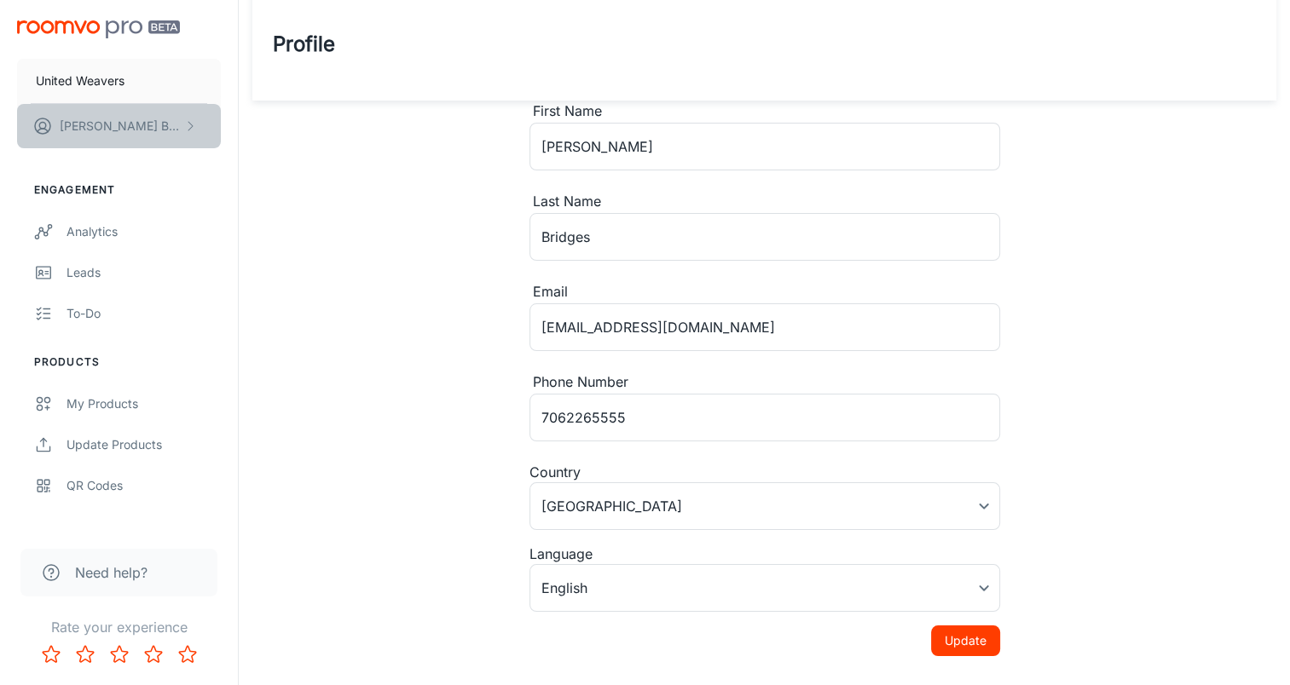
click at [188, 126] on icon "scrollable content" at bounding box center [190, 126] width 14 height 14
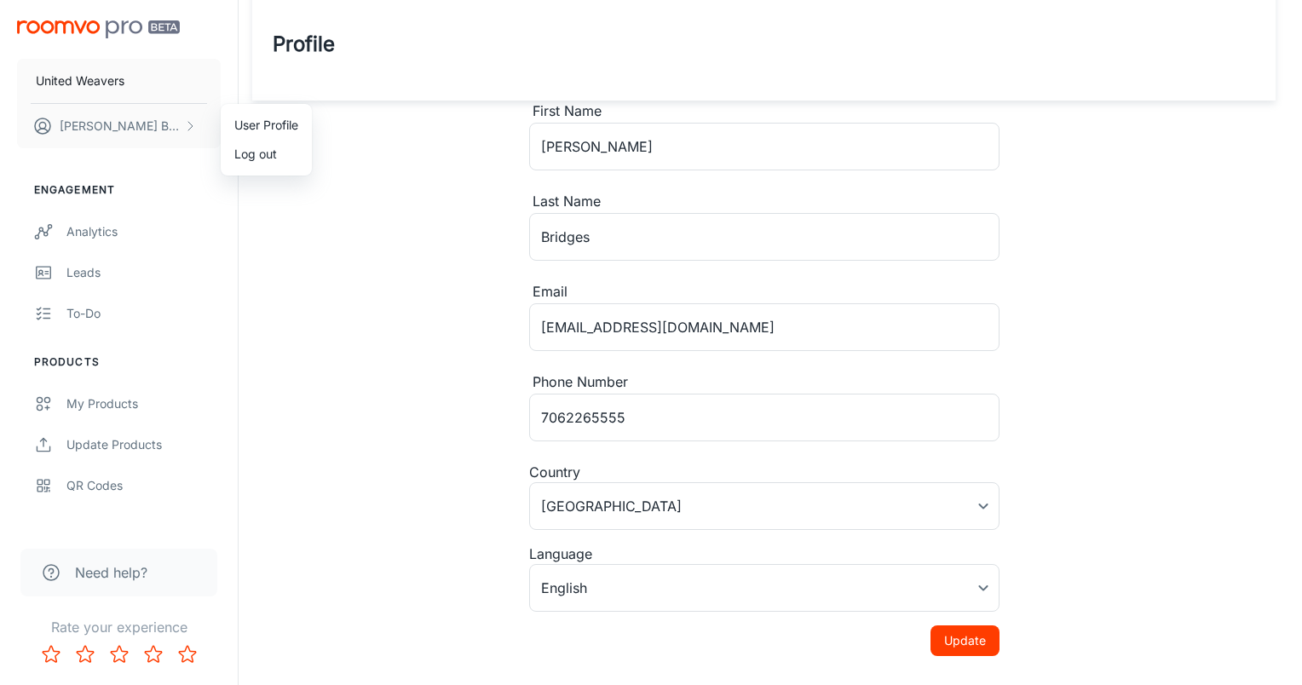
drag, startPoint x: 243, startPoint y: 151, endPoint x: 251, endPoint y: 146, distance: 9.2
click at [251, 148] on li "Log out" at bounding box center [266, 154] width 91 height 29
